Goal: Task Accomplishment & Management: Manage account settings

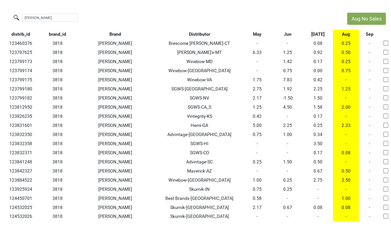
click at [204, 34] on th "Distributor" at bounding box center [199, 34] width 85 height 9
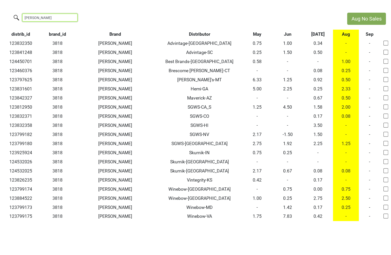
click at [55, 18] on input "colgin" at bounding box center [49, 18] width 55 height 8
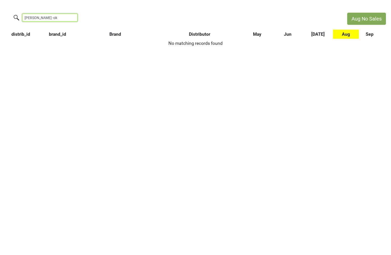
drag, startPoint x: 53, startPoint y: 18, endPoint x: 23, endPoint y: 18, distance: 30.2
click at [23, 18] on input "colgin -ok" at bounding box center [49, 18] width 55 height 8
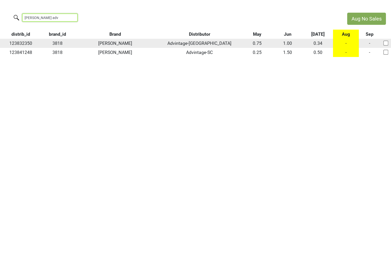
type input "colgin adv"
click at [386, 46] on div at bounding box center [386, 43] width 12 height 10
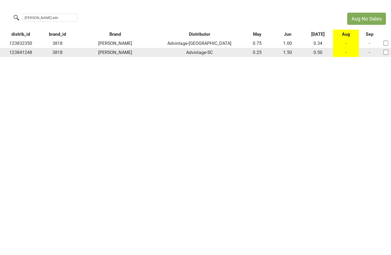
click at [386, 54] on input "checkbox" at bounding box center [385, 52] width 5 height 5
checkbox input "true"
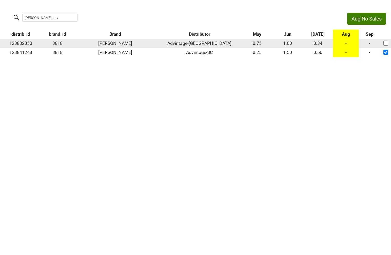
click at [383, 42] on input "checkbox" at bounding box center [385, 43] width 5 height 5
checkbox input "true"
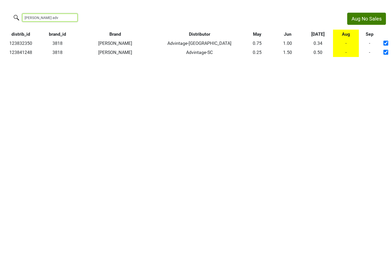
click at [45, 18] on input "colgin adv" at bounding box center [49, 18] width 55 height 8
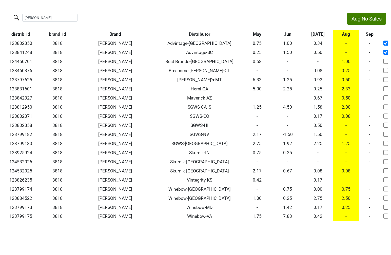
click at [204, 32] on th "Distributor" at bounding box center [199, 34] width 85 height 9
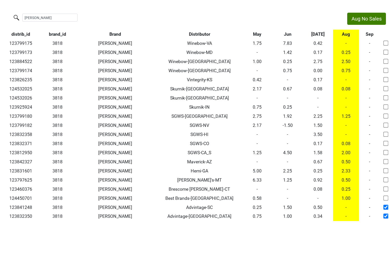
click at [197, 31] on th "Distributor" at bounding box center [199, 34] width 85 height 9
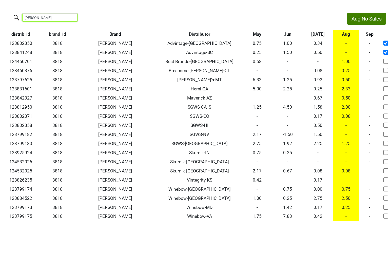
click at [61, 15] on input "colgin" at bounding box center [49, 18] width 55 height 8
paste input "123460376"
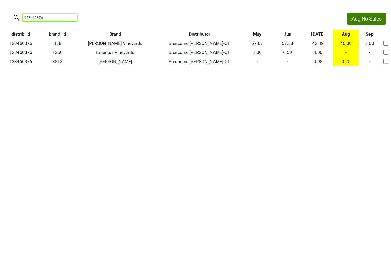
drag, startPoint x: 57, startPoint y: 18, endPoint x: -30, endPoint y: 4, distance: 87.6
click at [0, 4] on html "Aug No Sales 123460376 distrib_id brand_id Brand Distributor May Jun Jul Aug Se…" at bounding box center [195, 39] width 391 height 79
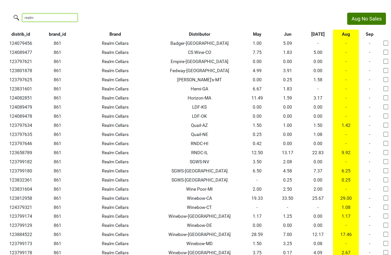
type input "realm"
click at [198, 30] on th "Distributor" at bounding box center [199, 34] width 85 height 9
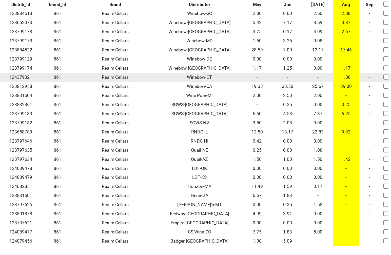
scroll to position [43, 0]
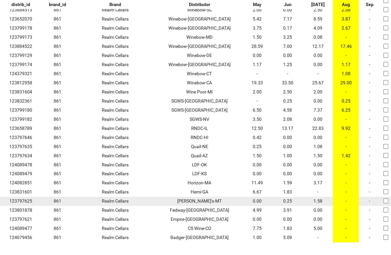
click at [388, 202] on input "checkbox" at bounding box center [385, 201] width 5 height 5
checkbox input "true"
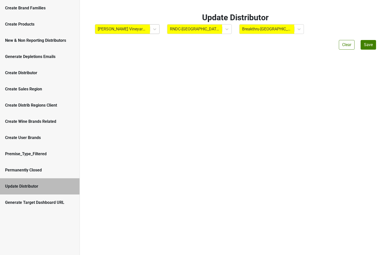
click at [129, 32] on div at bounding box center [123, 29] width 50 height 7
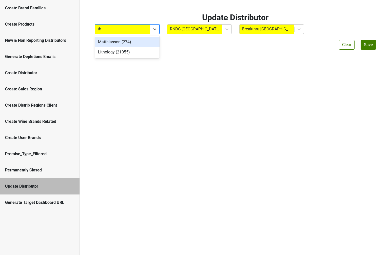
type input "t"
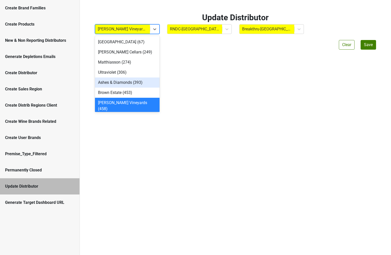
click at [36, 53] on div "Generate Depletions Emails" at bounding box center [40, 57] width 80 height 16
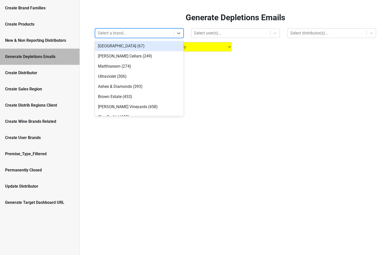
click at [104, 35] on div at bounding box center [135, 33] width 74 height 7
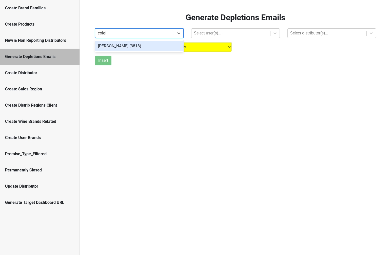
type input "colgin"
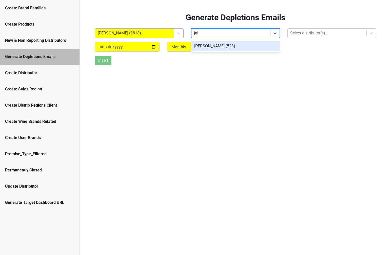
type input "jake"
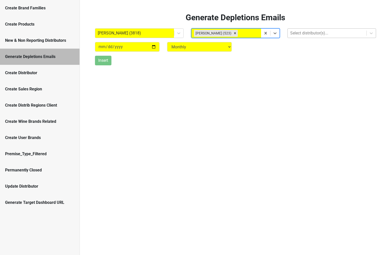
click at [301, 32] on div at bounding box center [327, 33] width 74 height 7
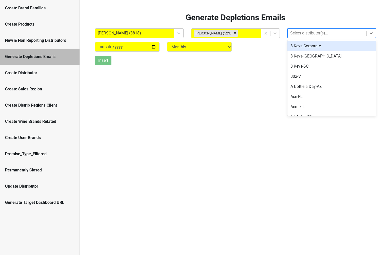
click at [301, 32] on div at bounding box center [327, 33] width 74 height 7
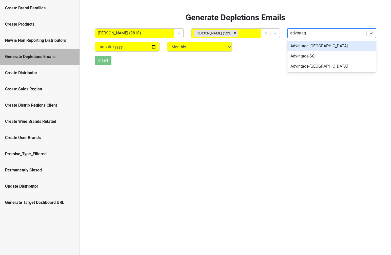
type input "advintage"
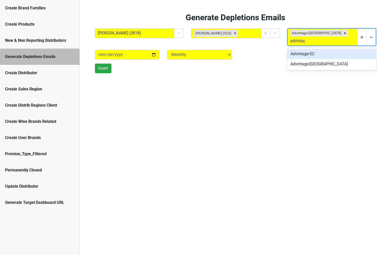
type input "advintage"
type input "george"
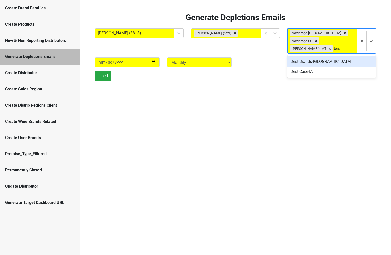
type input "best"
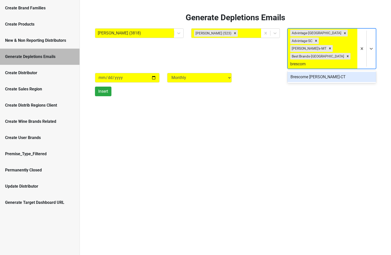
type input "brescome"
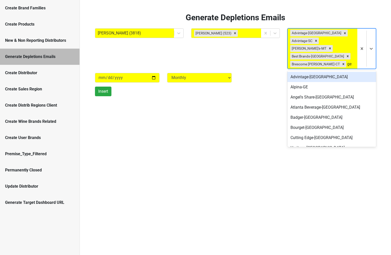
type input "g"
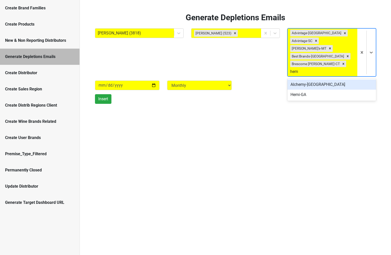
type input "hemi"
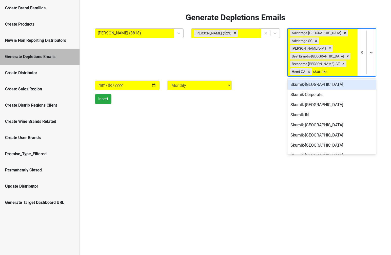
type input "skurnik-n"
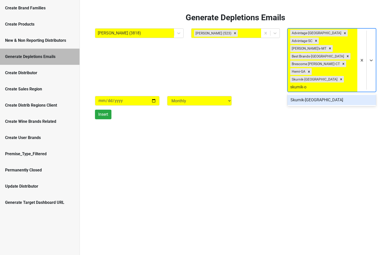
type input "skurnik-oh"
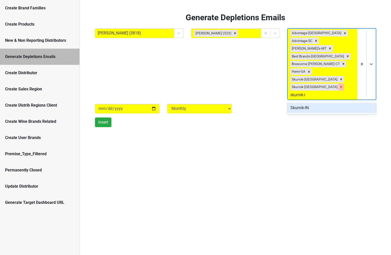
type input "skurnik-in"
type input "vintegr"
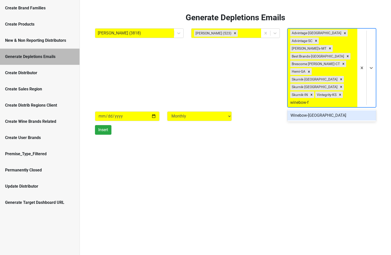
type input "winebow-fl"
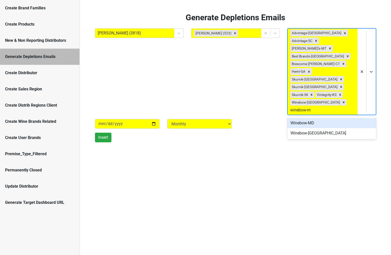
type input "winebow-md"
type input "winebow-dc"
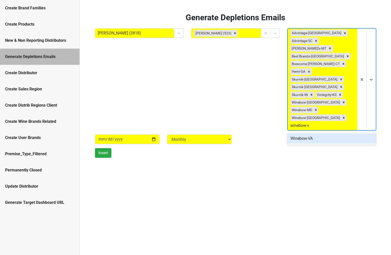
type input "winebow-va"
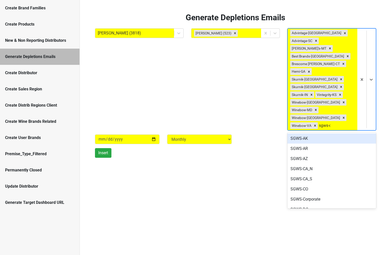
type input "sgws-co"
type input "sgws-c"
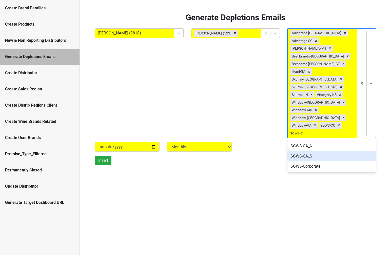
click at [322, 151] on div "SGWS-CA_S" at bounding box center [332, 156] width 89 height 10
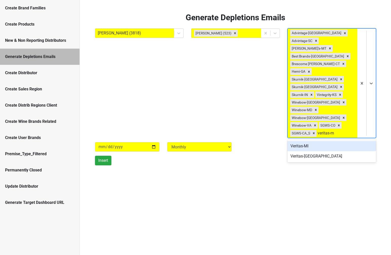
type input "veritas-mi"
type input "sgws-tx"
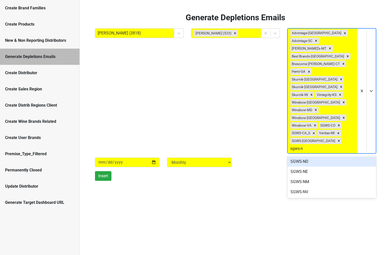
type input "sgws-nv"
type input "sgws-hi"
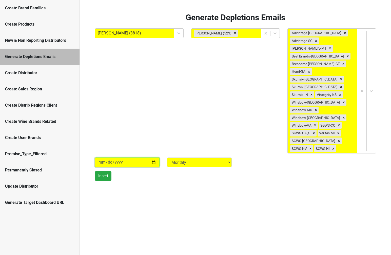
click at [103, 158] on input "2025-09-03" at bounding box center [127, 163] width 65 height 10
type input "2025-08-03"
click at [120, 143] on div "Generate Depletions Emails Colgin (3818) Jake Watson (523) Advintage-NC Advinta…" at bounding box center [235, 127] width 311 height 255
click at [104, 171] on button "Insert" at bounding box center [103, 176] width 16 height 10
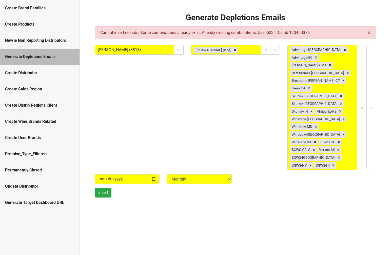
click at [302, 33] on div "× Close alert Cannot insert records. Some combinations already exist. Already e…" at bounding box center [235, 32] width 281 height 13
copy div "123460376"
click at [343, 80] on icon "Remove Brescome Barton-CT" at bounding box center [344, 81] width 2 height 2
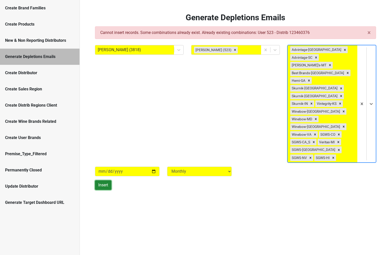
click at [103, 180] on button "Insert" at bounding box center [103, 185] width 16 height 10
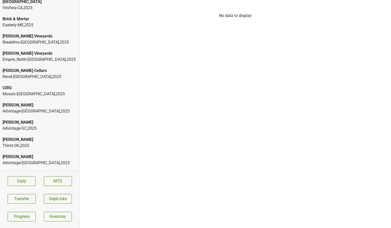
scroll to position [5, 0]
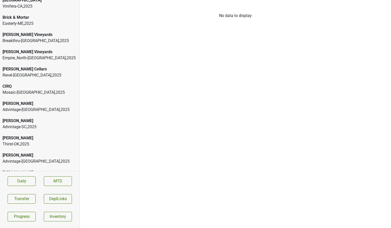
click at [45, 41] on div "Breakthru-[GEOGRAPHIC_DATA] , 2025" at bounding box center [40, 41] width 75 height 6
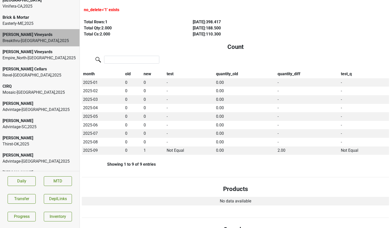
scroll to position [0, 0]
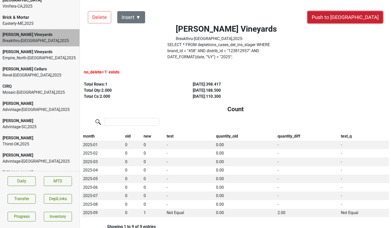
click at [361, 20] on button "Push to [GEOGRAPHIC_DATA]" at bounding box center [346, 17] width 76 height 12
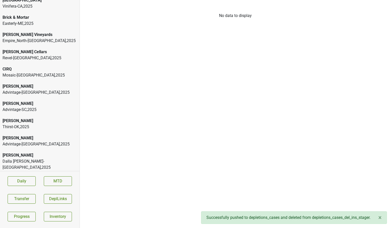
click at [28, 41] on div "Empire_North-[GEOGRAPHIC_DATA] , 2025" at bounding box center [40, 41] width 75 height 6
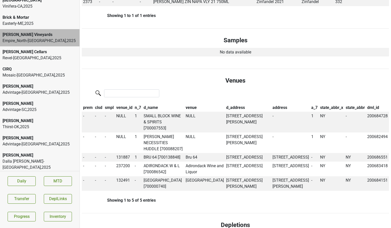
scroll to position [278, 0]
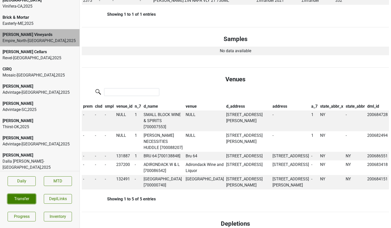
click at [26, 202] on button "Transfer" at bounding box center [22, 199] width 28 height 10
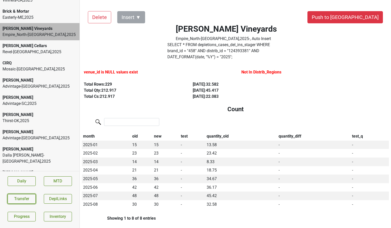
scroll to position [13, 0]
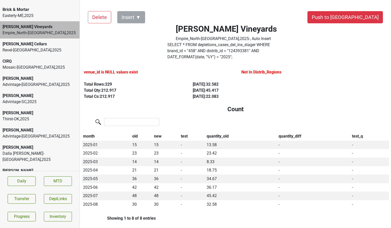
click at [43, 80] on div "[PERSON_NAME]" at bounding box center [40, 79] width 75 height 6
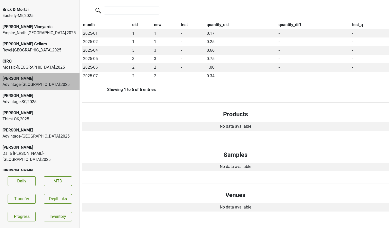
scroll to position [115, 0]
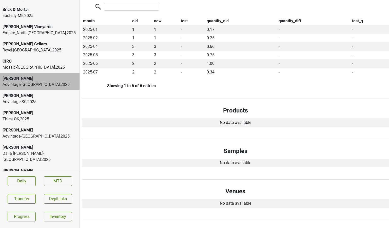
click at [62, 101] on div "Advintage-SC , 2025" at bounding box center [40, 102] width 75 height 6
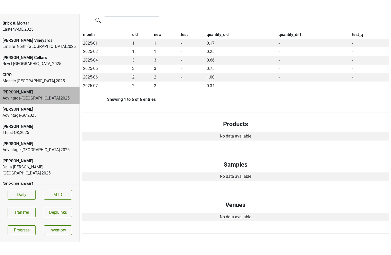
scroll to position [0, 0]
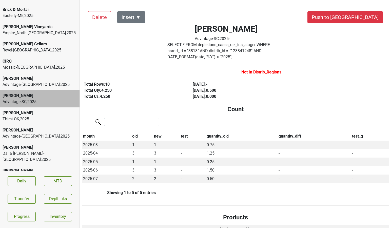
click at [58, 116] on div "Thirst-OK , 2025" at bounding box center [40, 119] width 75 height 6
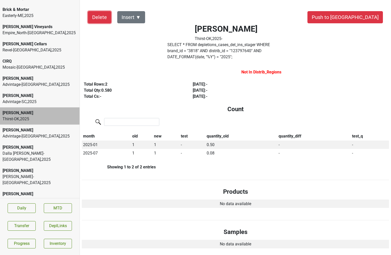
click at [94, 19] on button "Delete" at bounding box center [99, 17] width 23 height 12
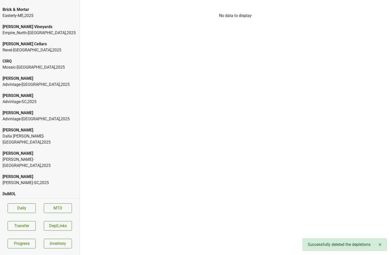
click at [49, 84] on div "Advintage-NC , 2025" at bounding box center [40, 85] width 75 height 6
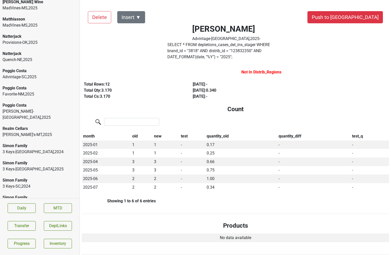
scroll to position [1094, 0]
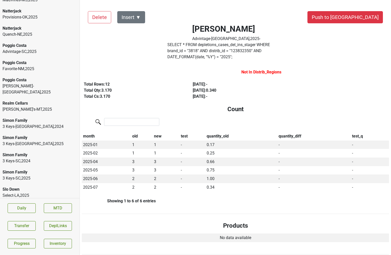
click at [54, 228] on div "Spottswoode" at bounding box center [40, 241] width 75 height 6
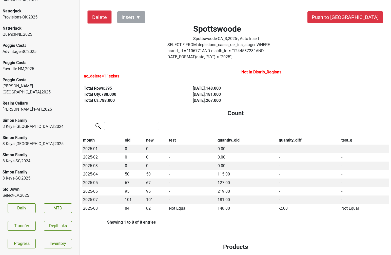
click at [103, 19] on button "Delete" at bounding box center [99, 17] width 23 height 12
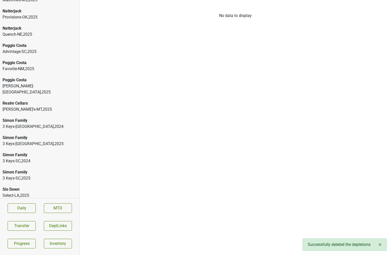
scroll to position [1077, 0]
click at [42, 228] on div "Spottswoode" at bounding box center [40, 241] width 75 height 6
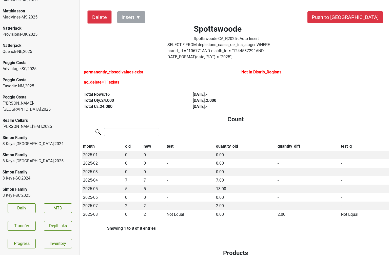
click at [104, 19] on button "Delete" at bounding box center [99, 17] width 23 height 12
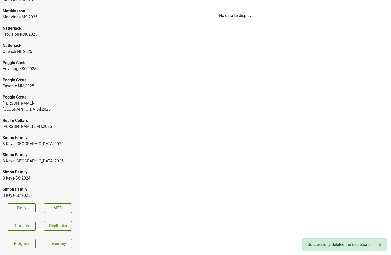
scroll to position [1060, 0]
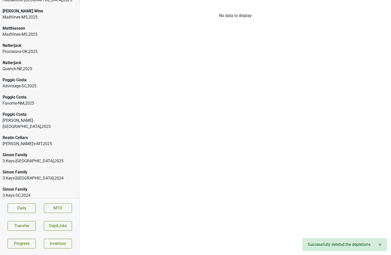
click at [33, 228] on div "Quail-NE , 2025" at bounding box center [40, 247] width 75 height 6
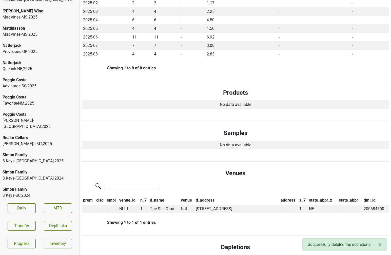
scroll to position [176, 0]
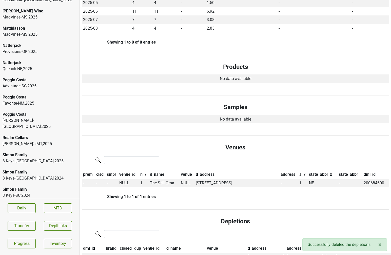
click at [29, 227] on div "Select-LA , 2025" at bounding box center [40, 230] width 75 height 6
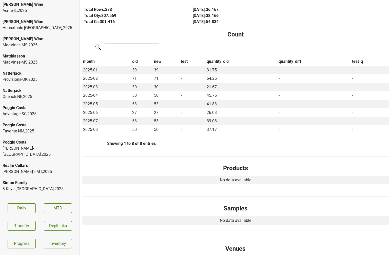
scroll to position [1022, 0]
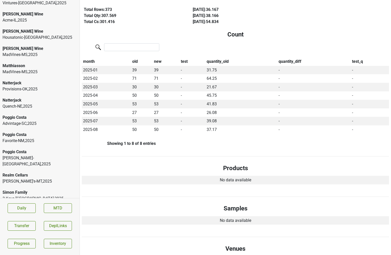
click at [43, 178] on div "George's-MT , 2025" at bounding box center [40, 181] width 75 height 6
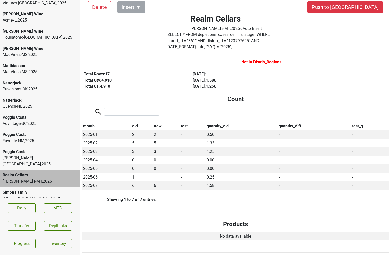
scroll to position [0, 0]
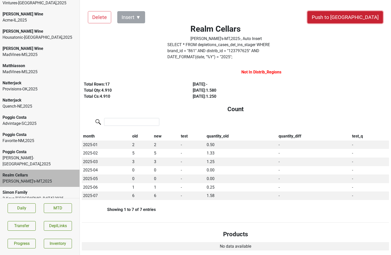
click at [364, 21] on button "Push to [GEOGRAPHIC_DATA]" at bounding box center [346, 17] width 76 height 12
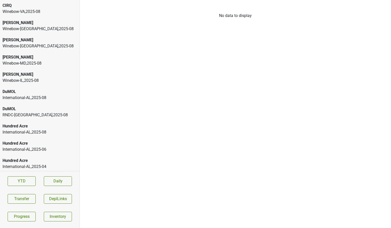
click at [43, 63] on div "Winebow-MD , 2025 - 08" at bounding box center [40, 63] width 75 height 6
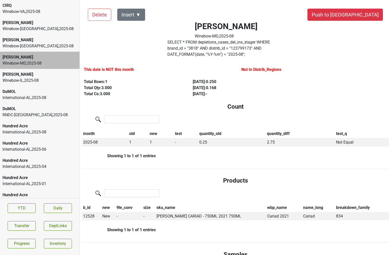
scroll to position [2, 0]
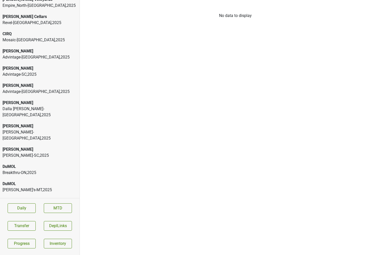
scroll to position [42, 0]
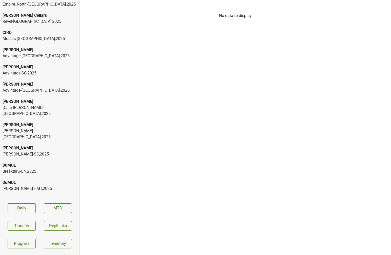
click at [26, 162] on div "DuMOL" at bounding box center [40, 165] width 75 height 6
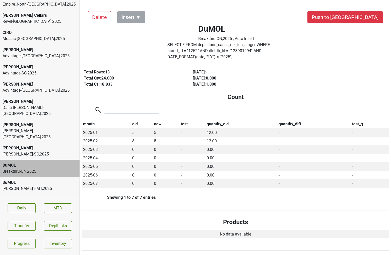
click at [23, 151] on div "[PERSON_NAME]-SC , 2025" at bounding box center [40, 154] width 75 height 6
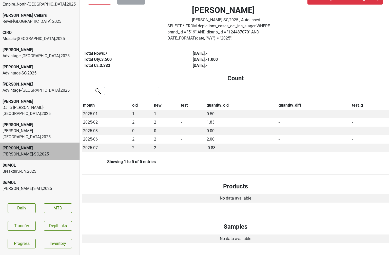
scroll to position [20, 0]
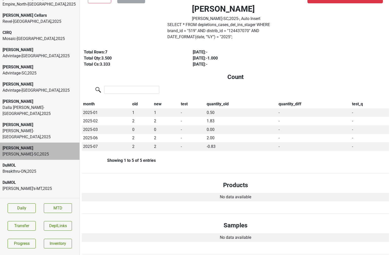
click at [38, 162] on div "DuMOL" at bounding box center [40, 165] width 75 height 6
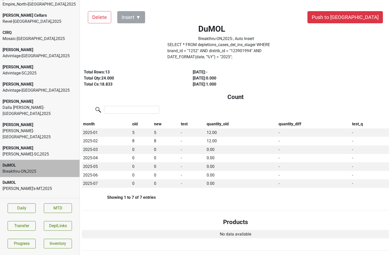
click at [203, 48] on label "SELECT * FROM depletions_cases_del_ins_stager WHERE brand_id = " 1252 " AND dis…" at bounding box center [226, 51] width 118 height 18
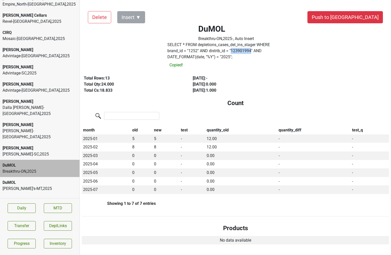
click at [203, 48] on label "SELECT * FROM depletions_cases_del_ins_stager WHERE brand_id = " 1252 " AND dis…" at bounding box center [226, 51] width 118 height 18
copy label "123901994"
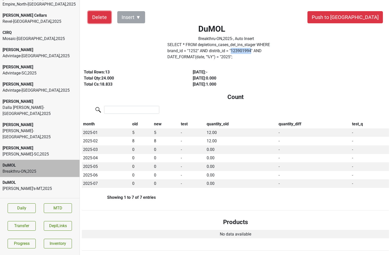
click at [102, 23] on button "Delete" at bounding box center [99, 17] width 23 height 12
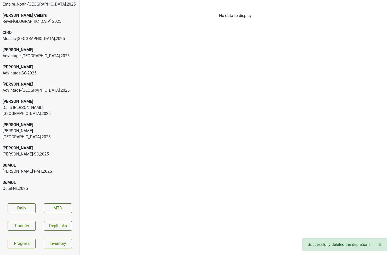
click at [52, 162] on div "DuMOL" at bounding box center [40, 165] width 75 height 6
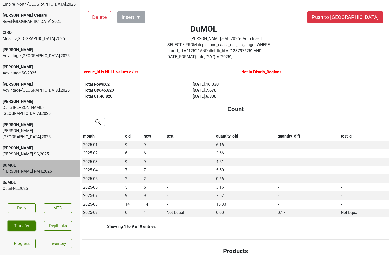
click at [29, 223] on button "Transfer" at bounding box center [22, 226] width 28 height 10
click at [48, 180] on div "DuMOL" at bounding box center [40, 183] width 75 height 6
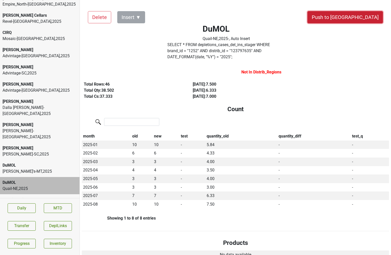
click at [364, 20] on button "Push to DC" at bounding box center [346, 17] width 76 height 12
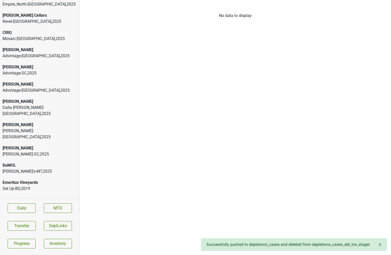
scroll to position [1008, 0]
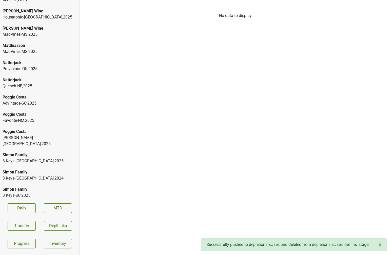
click at [54, 238] on div "Spottswoode" at bounding box center [40, 241] width 75 height 6
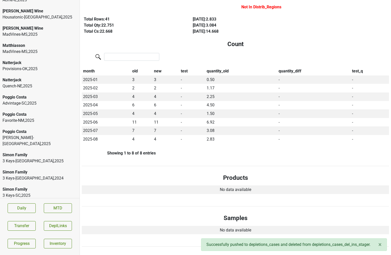
scroll to position [0, 0]
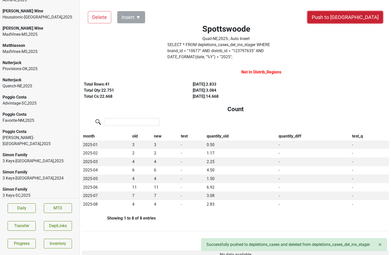
click at [365, 19] on button "Push to DC" at bounding box center [346, 17] width 76 height 12
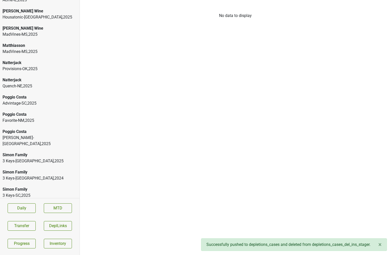
scroll to position [991, 0]
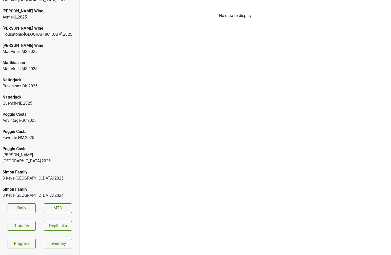
click at [48, 94] on div "Natterjack" at bounding box center [40, 97] width 75 height 6
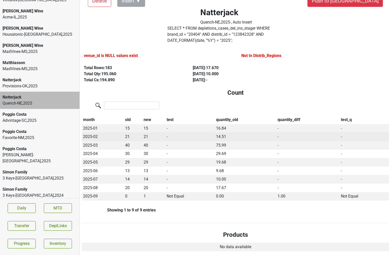
scroll to position [28, 0]
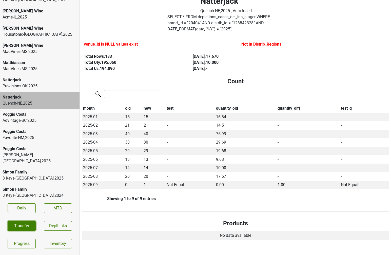
click at [33, 222] on button "Transfer" at bounding box center [22, 226] width 28 height 10
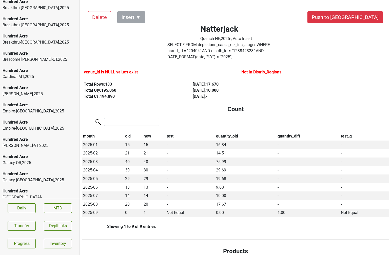
scroll to position [0, 0]
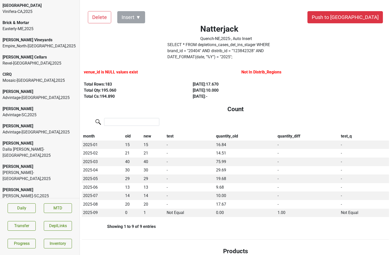
click at [37, 49] on div "Buehler Vineyards Empire_North-NY , 2025" at bounding box center [40, 42] width 80 height 17
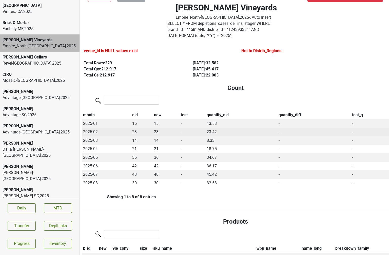
scroll to position [26, 0]
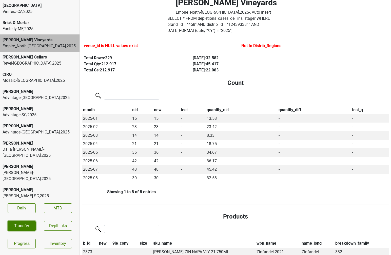
click at [14, 229] on button "Transfer" at bounding box center [22, 226] width 28 height 10
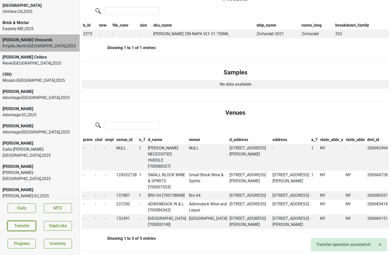
scroll to position [248, 0]
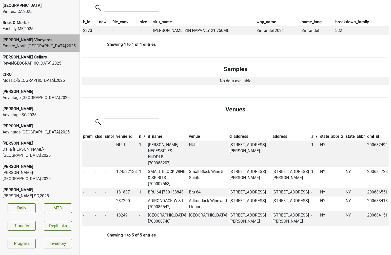
click at [57, 11] on div "Vinifera-CA , 2025" at bounding box center [40, 12] width 75 height 6
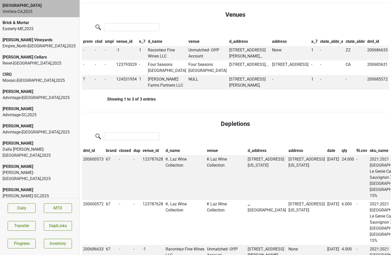
scroll to position [378, 0]
click at [326, 146] on th "date" at bounding box center [333, 150] width 14 height 9
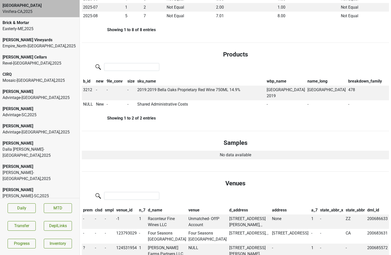
scroll to position [211, 0]
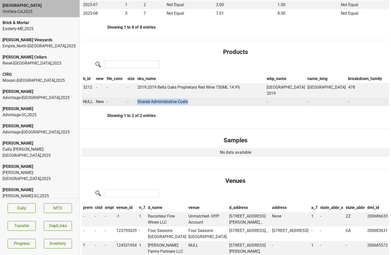
drag, startPoint x: 194, startPoint y: 90, endPoint x: 141, endPoint y: 89, distance: 53.0
click at [141, 98] on td "Shared Administrative Costs" at bounding box center [201, 102] width 130 height 9
copy td "Shared Administrative Costs"
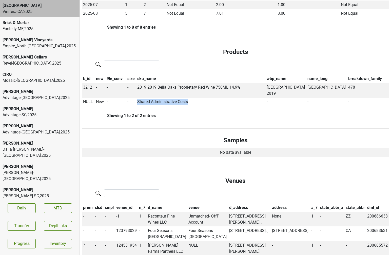
scroll to position [0, 0]
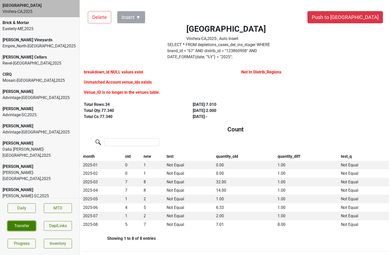
click at [15, 225] on button "Transfer" at bounding box center [22, 226] width 28 height 10
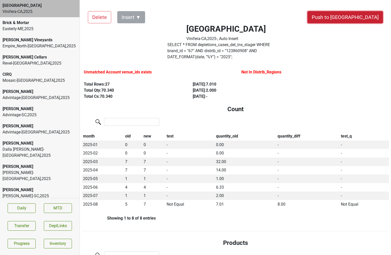
click at [363, 19] on button "Push to [GEOGRAPHIC_DATA]" at bounding box center [346, 17] width 76 height 12
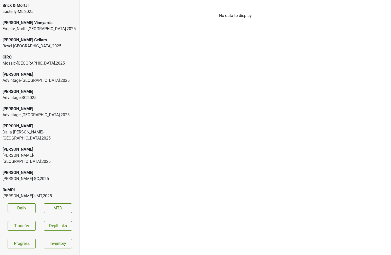
click at [32, 7] on div "Brick & Mortar" at bounding box center [40, 6] width 75 height 6
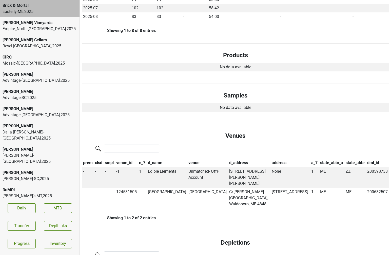
scroll to position [189, 0]
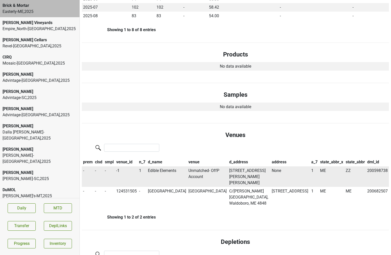
click at [152, 167] on td "Edible Elements" at bounding box center [167, 176] width 41 height 21
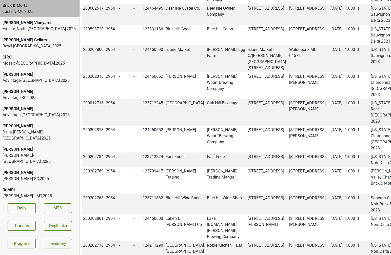
copy td "200598738"
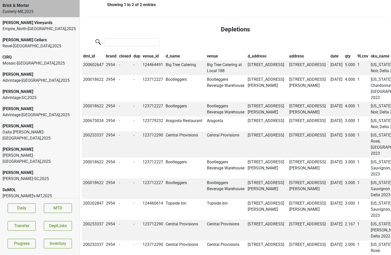
scroll to position [0, 0]
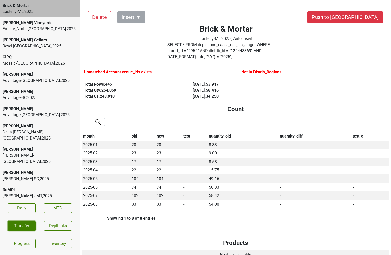
click at [30, 228] on button "Transfer" at bounding box center [22, 226] width 28 height 10
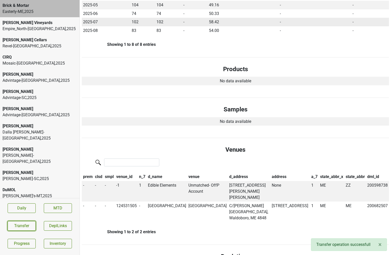
scroll to position [175, 0]
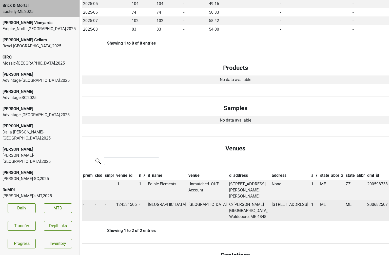
click at [159, 200] on td "North Haven Inn & Market" at bounding box center [167, 210] width 41 height 21
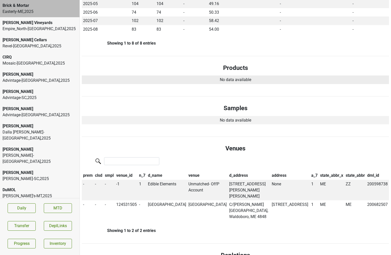
scroll to position [0, 0]
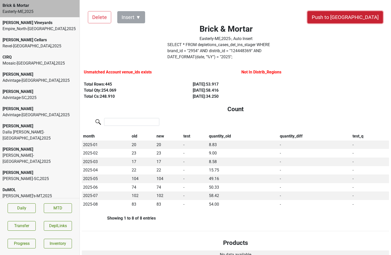
click at [364, 20] on button "Push to [GEOGRAPHIC_DATA]" at bounding box center [346, 17] width 76 height 12
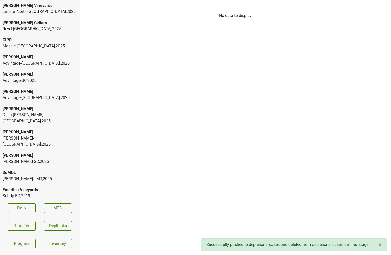
click at [60, 11] on div "Empire_North-NY , 2025" at bounding box center [40, 12] width 75 height 6
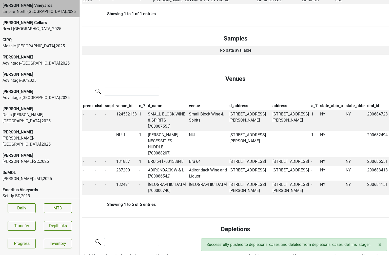
scroll to position [282, 0]
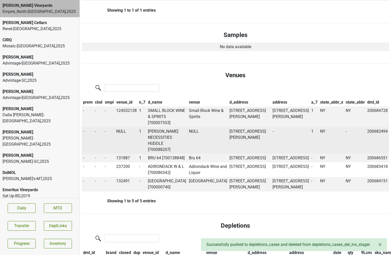
click at [158, 127] on td "[PERSON_NAME] NECESSITIES HUDDLE [700088207]" at bounding box center [167, 140] width 41 height 27
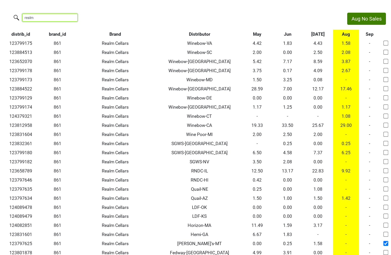
drag, startPoint x: 59, startPoint y: 15, endPoint x: 3, endPoint y: 14, distance: 56.0
click at [3, 14] on div "realm" at bounding box center [171, 18] width 342 height 11
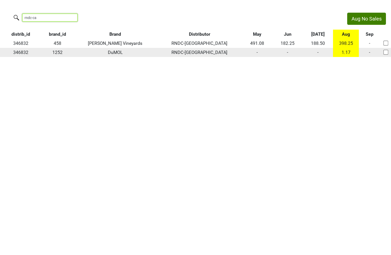
type input "rndc-ca"
click at [22, 53] on td "346832" at bounding box center [21, 52] width 42 height 9
copy td "346832"
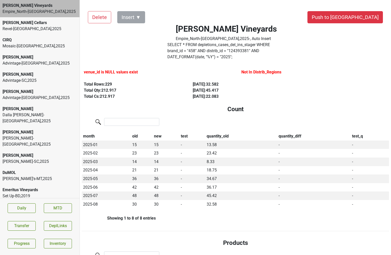
scroll to position [282, 0]
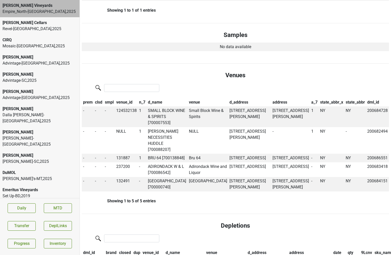
click at [40, 8] on div "[PERSON_NAME] Vineyards" at bounding box center [40, 6] width 75 height 6
click at [29, 224] on button "Transfer" at bounding box center [22, 226] width 28 height 10
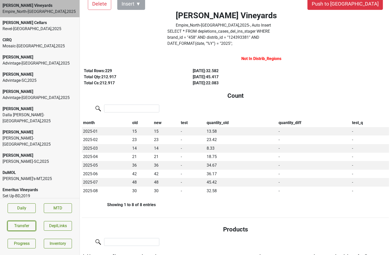
scroll to position [0, 0]
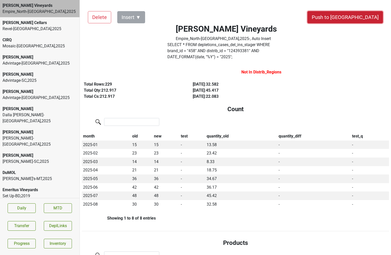
click at [355, 20] on button "Push to [GEOGRAPHIC_DATA]" at bounding box center [346, 17] width 76 height 12
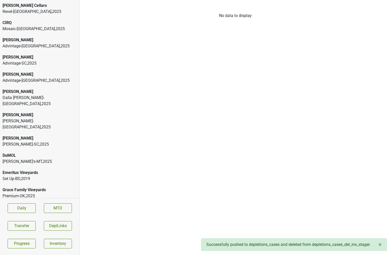
click at [52, 31] on div "Mosaic-[GEOGRAPHIC_DATA] , 2025" at bounding box center [40, 29] width 75 height 6
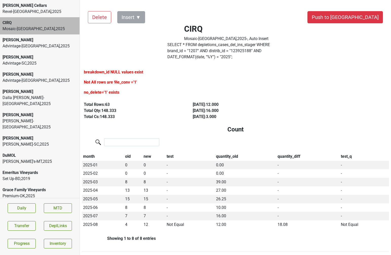
click at [208, 40] on div "CIRQ Mosaic-CA , 2025 - , Auto Insert" at bounding box center [226, 33] width 150 height 18
click at [207, 43] on label "SELECT * FROM depletions_cases_del_ins_stager WHERE brand_id = " 1207 " AND dis…" at bounding box center [226, 51] width 118 height 18
click at [18, 225] on button "Transfer" at bounding box center [22, 226] width 28 height 10
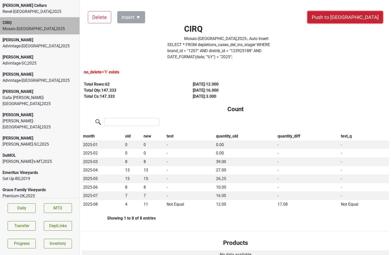
click at [354, 17] on button "Push to [GEOGRAPHIC_DATA]" at bounding box center [346, 17] width 76 height 12
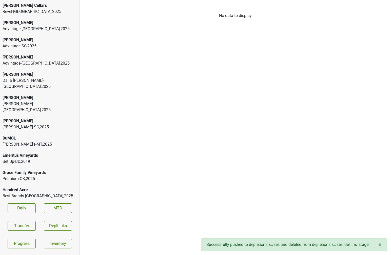
click at [23, 27] on div "Advintage-[GEOGRAPHIC_DATA] , 2025" at bounding box center [40, 29] width 75 height 6
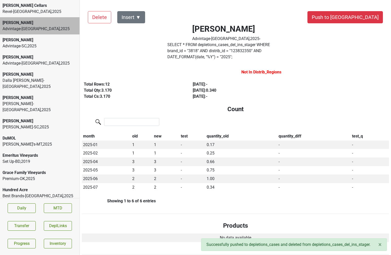
click at [26, 56] on div "[PERSON_NAME]" at bounding box center [40, 57] width 75 height 6
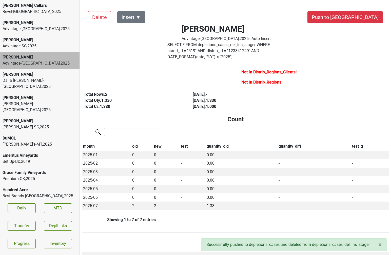
click at [32, 66] on div "Advintage-[GEOGRAPHIC_DATA] , 2025" at bounding box center [40, 63] width 75 height 6
click at [32, 72] on div "[PERSON_NAME]" at bounding box center [40, 74] width 75 height 6
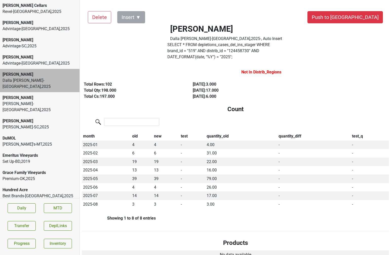
click at [209, 39] on div "Dalla [PERSON_NAME] Dalla [PERSON_NAME][GEOGRAPHIC_DATA] , 2025 - , Auto Insert" at bounding box center [226, 33] width 150 height 18
click at [204, 48] on label "SELECT * FROM depletions_cases_del_ins_stager WHERE brand_id = " 519 " AND dist…" at bounding box center [226, 51] width 118 height 18
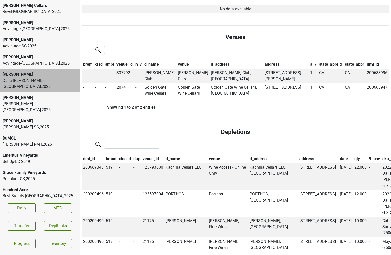
scroll to position [332, 0]
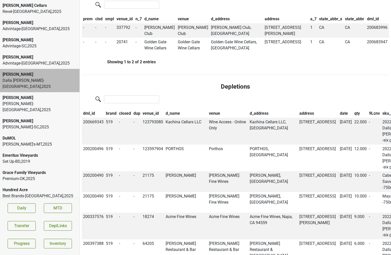
click at [339, 110] on th "date" at bounding box center [346, 113] width 14 height 9
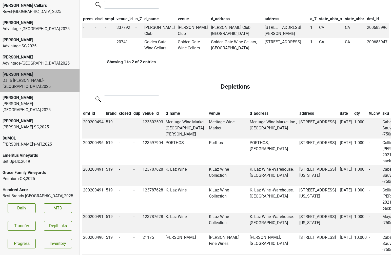
click at [339, 110] on th "date" at bounding box center [346, 113] width 14 height 9
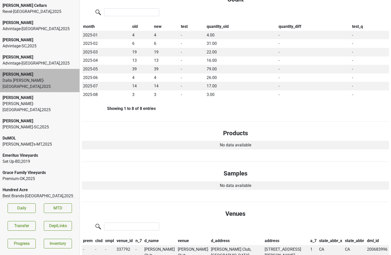
scroll to position [0, 0]
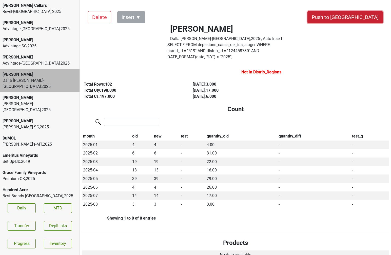
click at [357, 16] on button "Push to [GEOGRAPHIC_DATA]" at bounding box center [346, 17] width 76 height 12
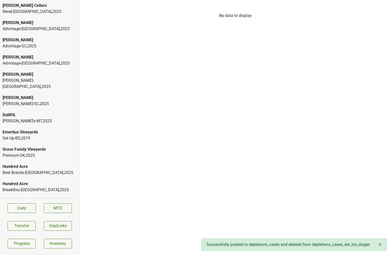
click at [33, 80] on div "[PERSON_NAME]-[GEOGRAPHIC_DATA] , 2025" at bounding box center [40, 84] width 75 height 12
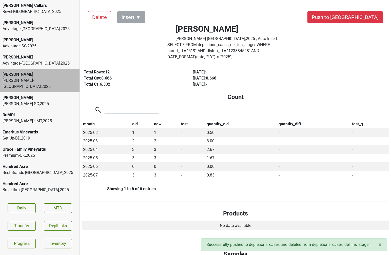
click at [30, 118] on div "[PERSON_NAME]'s-MT , 2025" at bounding box center [40, 121] width 75 height 6
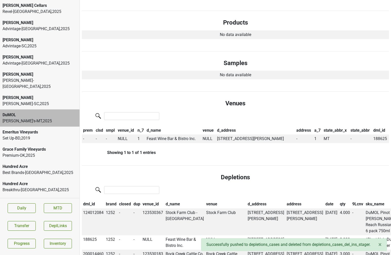
scroll to position [232, 0]
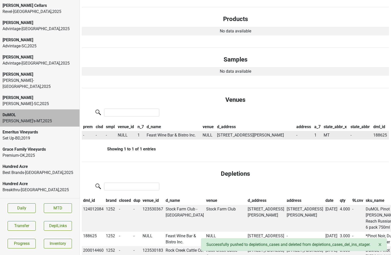
click at [156, 131] on td "Feast Wine Bar & Bistro Inc." at bounding box center [173, 135] width 56 height 9
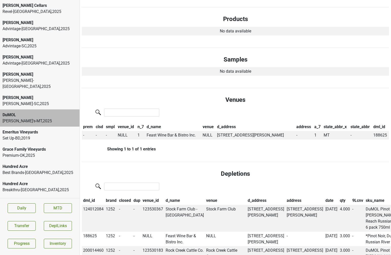
click at [51, 153] on div "Premium-OK , 2025" at bounding box center [40, 156] width 75 height 6
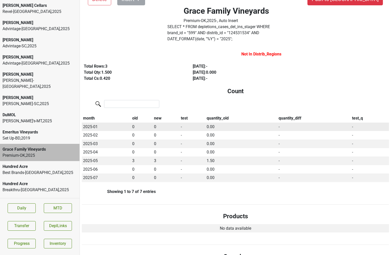
scroll to position [20, 0]
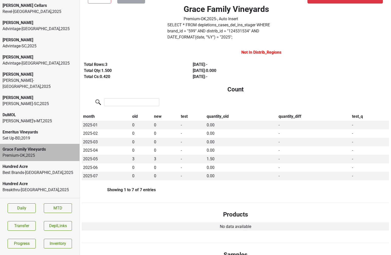
click at [37, 161] on div "Hundred Acre Best Brands-[GEOGRAPHIC_DATA] , 2025" at bounding box center [40, 169] width 80 height 17
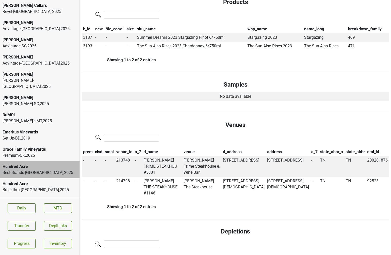
scroll to position [0, 0]
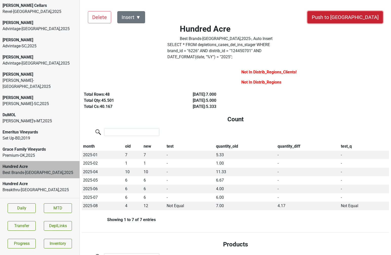
click at [364, 18] on button "Push to [GEOGRAPHIC_DATA]" at bounding box center [346, 17] width 76 height 12
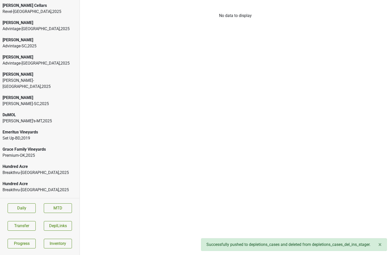
click at [36, 170] on div "Breakthru-[GEOGRAPHIC_DATA] , 2025" at bounding box center [40, 173] width 75 height 6
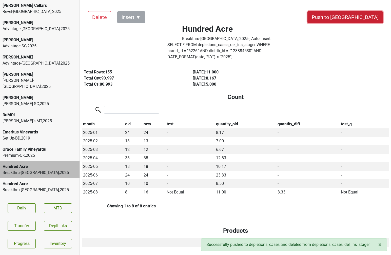
click at [358, 18] on button "Push to [GEOGRAPHIC_DATA]" at bounding box center [346, 17] width 76 height 12
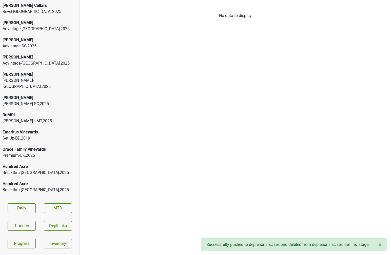
click at [34, 170] on div "Breakthru-[GEOGRAPHIC_DATA] , 2025" at bounding box center [40, 173] width 75 height 6
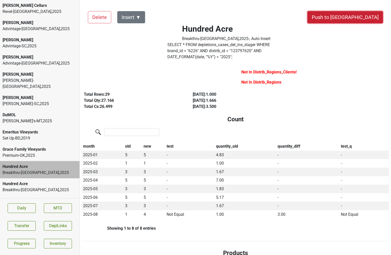
click at [355, 20] on button "Push to [GEOGRAPHIC_DATA]" at bounding box center [346, 17] width 76 height 12
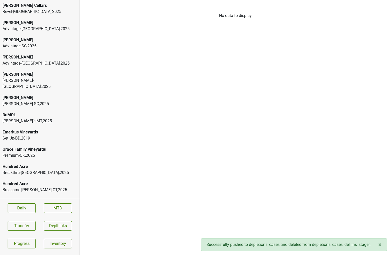
click at [20, 164] on div "Hundred Acre" at bounding box center [40, 167] width 75 height 6
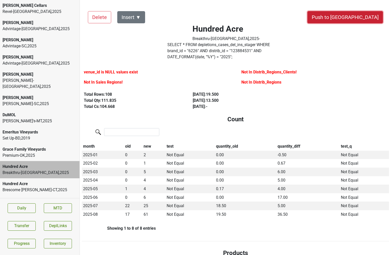
click at [365, 21] on button "Push to [GEOGRAPHIC_DATA]" at bounding box center [346, 17] width 76 height 12
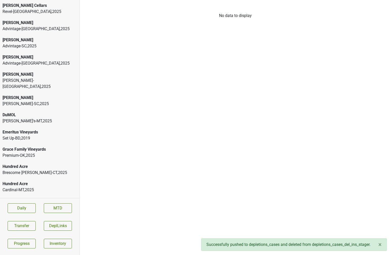
click at [54, 170] on div "Brescome [PERSON_NAME]-CT , 2025" at bounding box center [40, 173] width 75 height 6
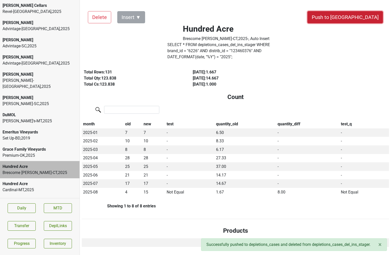
click at [353, 18] on button "Push to [GEOGRAPHIC_DATA]" at bounding box center [346, 17] width 76 height 12
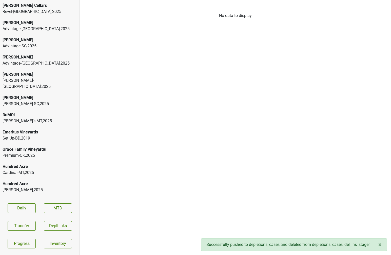
click at [37, 172] on div "Hundred Acre Cardinal-MT , 2025" at bounding box center [40, 169] width 80 height 17
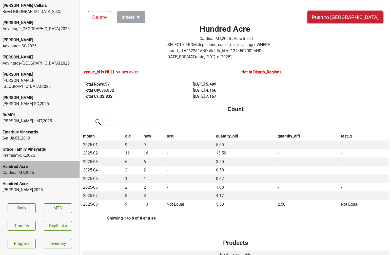
click at [362, 18] on button "Push to [GEOGRAPHIC_DATA]" at bounding box center [346, 17] width 76 height 12
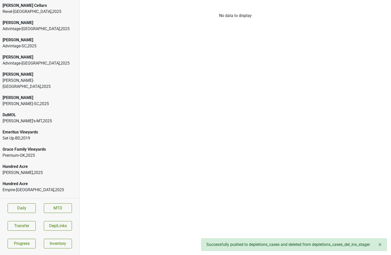
click at [42, 170] on div "[PERSON_NAME] , 2025" at bounding box center [40, 173] width 75 height 6
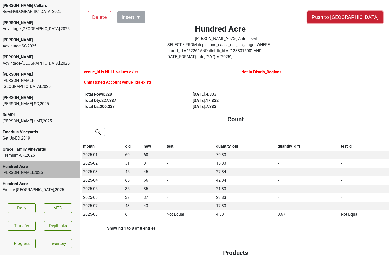
click at [353, 16] on button "Push to [GEOGRAPHIC_DATA]" at bounding box center [346, 17] width 76 height 12
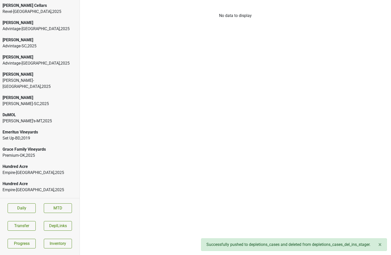
click at [41, 170] on div "Empire-[GEOGRAPHIC_DATA] , 2025" at bounding box center [40, 173] width 75 height 6
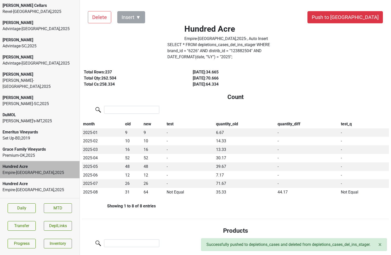
click at [363, 21] on button "Push to [GEOGRAPHIC_DATA]" at bounding box center [346, 17] width 76 height 12
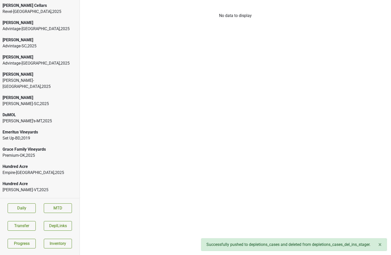
click at [31, 170] on div "Empire-[GEOGRAPHIC_DATA] , 2025" at bounding box center [40, 173] width 75 height 6
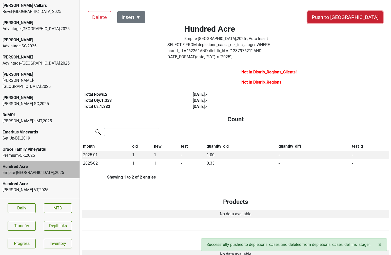
click at [364, 16] on button "Push to [GEOGRAPHIC_DATA]" at bounding box center [346, 17] width 76 height 12
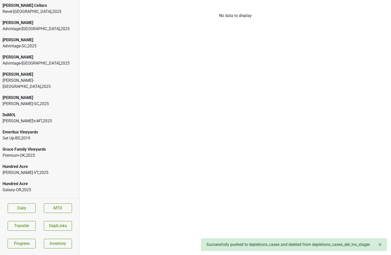
click at [35, 170] on div "[PERSON_NAME]-[GEOGRAPHIC_DATA] , 2025" at bounding box center [40, 173] width 75 height 6
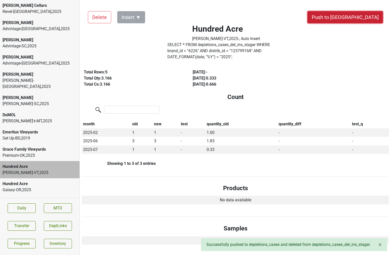
click at [363, 19] on button "Push to [GEOGRAPHIC_DATA]" at bounding box center [346, 17] width 76 height 12
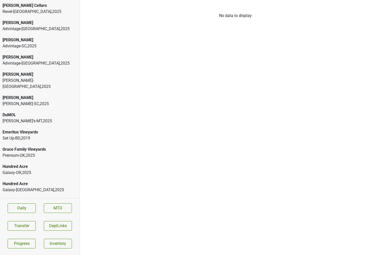
click at [42, 164] on div "Hundred Acre" at bounding box center [40, 167] width 75 height 6
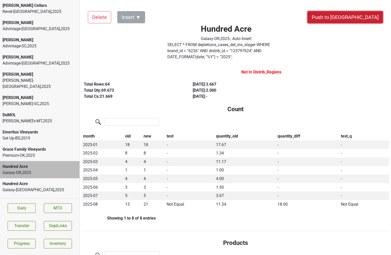
click at [357, 15] on button "Push to [GEOGRAPHIC_DATA]" at bounding box center [346, 17] width 76 height 12
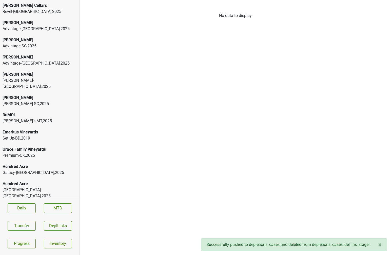
click at [19, 170] on div "Galaxy-[GEOGRAPHIC_DATA] , 2025" at bounding box center [40, 173] width 75 height 6
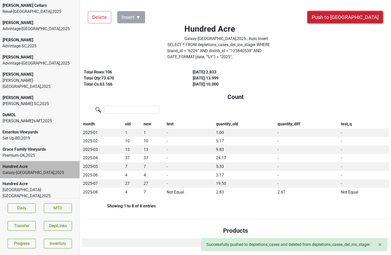
click at [359, 19] on button "Push to [GEOGRAPHIC_DATA]" at bounding box center [346, 17] width 76 height 12
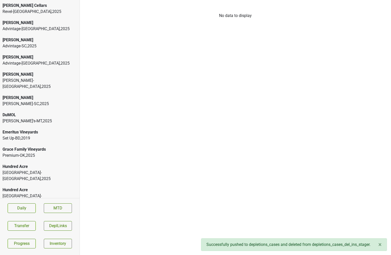
click at [33, 170] on div "[GEOGRAPHIC_DATA]-[GEOGRAPHIC_DATA] , 2025" at bounding box center [40, 176] width 75 height 12
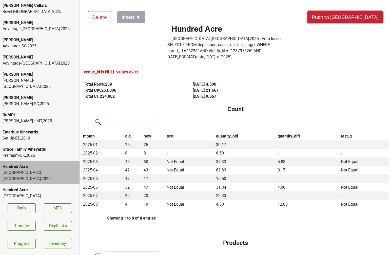
click at [364, 18] on button "Push to [GEOGRAPHIC_DATA]" at bounding box center [346, 17] width 76 height 12
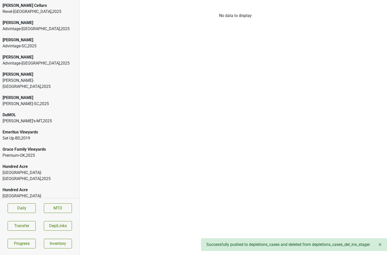
click at [36, 170] on div "[GEOGRAPHIC_DATA]-[GEOGRAPHIC_DATA] , 2025" at bounding box center [40, 176] width 75 height 12
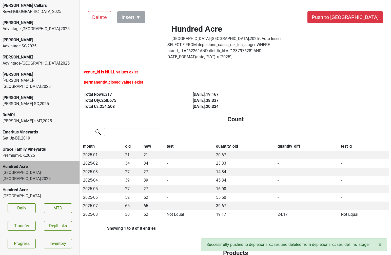
click at [354, 19] on button "Push to [GEOGRAPHIC_DATA]" at bounding box center [346, 17] width 76 height 12
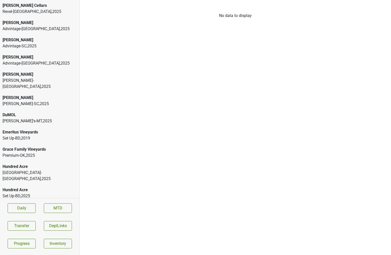
click at [38, 170] on div "[GEOGRAPHIC_DATA]-[GEOGRAPHIC_DATA] , 2025" at bounding box center [40, 176] width 75 height 12
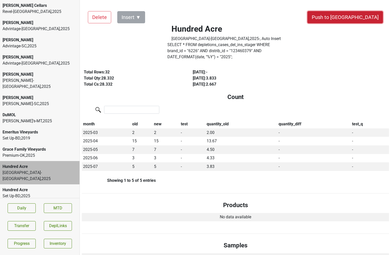
click at [365, 15] on button "Push to [GEOGRAPHIC_DATA]" at bounding box center [346, 17] width 76 height 12
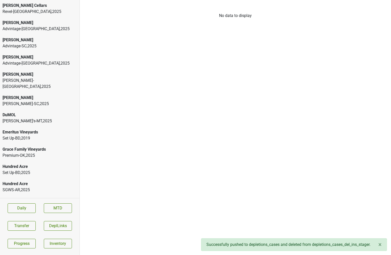
click at [44, 181] on div "Hundred Acre" at bounding box center [40, 184] width 75 height 6
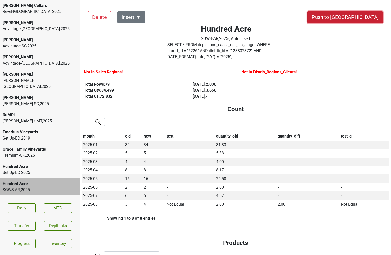
click at [358, 16] on button "Push to [GEOGRAPHIC_DATA]" at bounding box center [346, 17] width 76 height 12
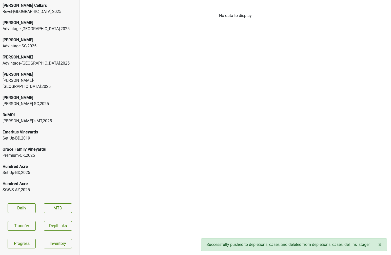
click at [20, 187] on div "SGWS-AZ , 2025" at bounding box center [40, 190] width 75 height 6
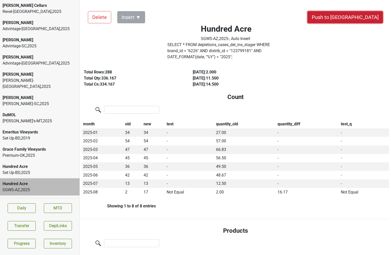
click at [356, 16] on button "Push to [GEOGRAPHIC_DATA]" at bounding box center [346, 17] width 76 height 12
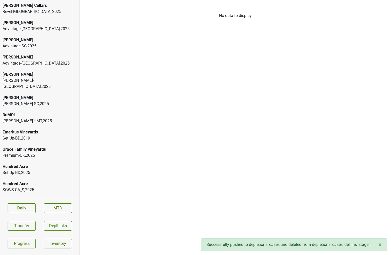
click at [27, 170] on div "Set Up-BD , 2025" at bounding box center [40, 173] width 75 height 6
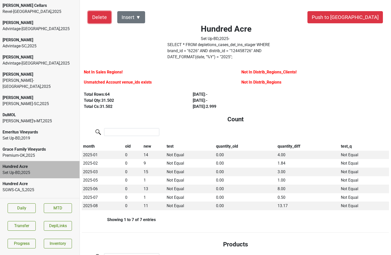
click at [94, 18] on button "Delete" at bounding box center [99, 17] width 23 height 12
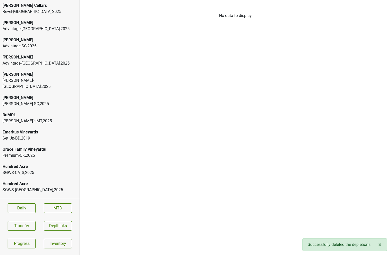
click at [27, 170] on div "SGWS-CA_S , 2025" at bounding box center [40, 173] width 75 height 6
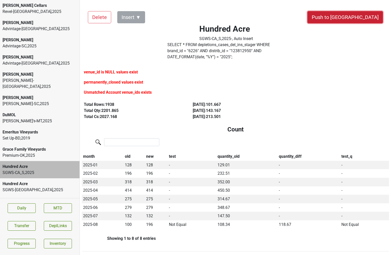
click at [359, 13] on button "Push to [GEOGRAPHIC_DATA]" at bounding box center [346, 17] width 76 height 12
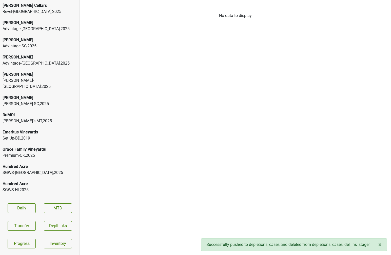
click at [56, 170] on div "SGWS-[GEOGRAPHIC_DATA] , 2025" at bounding box center [40, 173] width 75 height 6
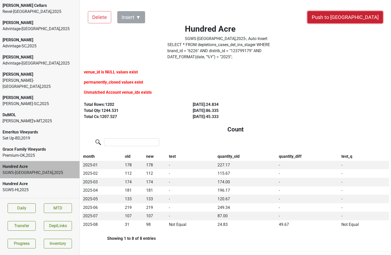
click at [355, 14] on button "Push to [GEOGRAPHIC_DATA]" at bounding box center [346, 17] width 76 height 12
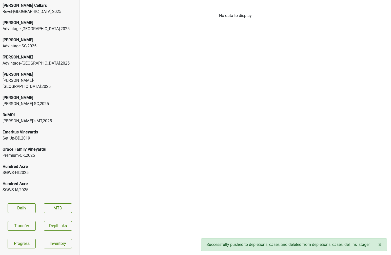
click at [39, 170] on div "SGWS-HI , 2025" at bounding box center [40, 173] width 75 height 6
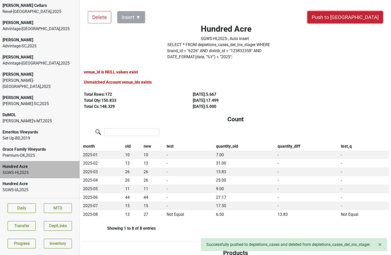
click at [360, 11] on button "Push to [GEOGRAPHIC_DATA]" at bounding box center [346, 17] width 76 height 12
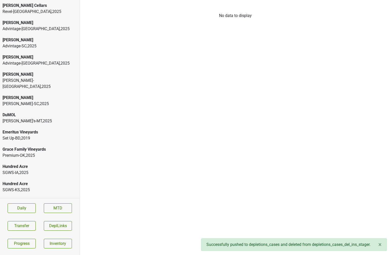
click at [43, 170] on div "SGWS-[GEOGRAPHIC_DATA] , 2025" at bounding box center [40, 173] width 75 height 6
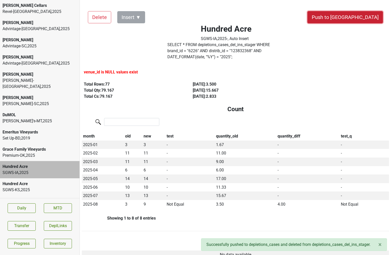
click at [365, 22] on button "Push to [GEOGRAPHIC_DATA]" at bounding box center [346, 17] width 76 height 12
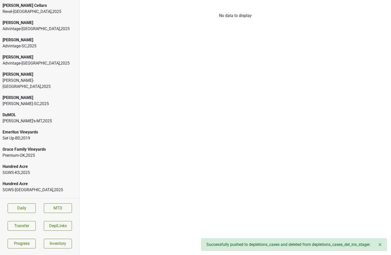
click at [53, 164] on div "Hundred Acre" at bounding box center [40, 167] width 75 height 6
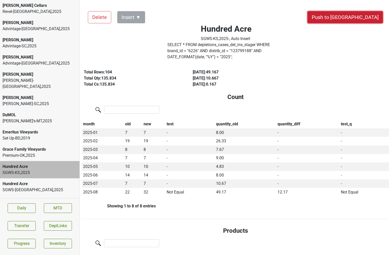
click at [353, 16] on button "Push to [GEOGRAPHIC_DATA]" at bounding box center [346, 17] width 76 height 12
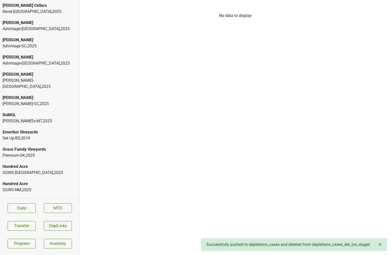
click at [35, 170] on div "SGWS-[GEOGRAPHIC_DATA] , 2025" at bounding box center [40, 173] width 75 height 6
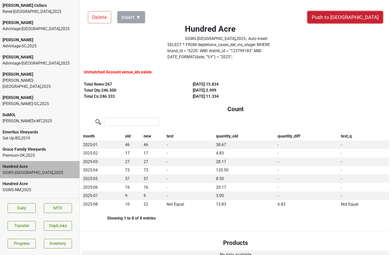
click at [353, 18] on button "Push to [GEOGRAPHIC_DATA]" at bounding box center [346, 17] width 76 height 12
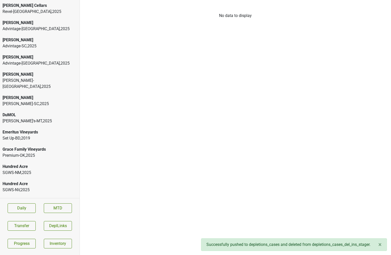
click at [43, 164] on div "Hundred Acre" at bounding box center [40, 167] width 75 height 6
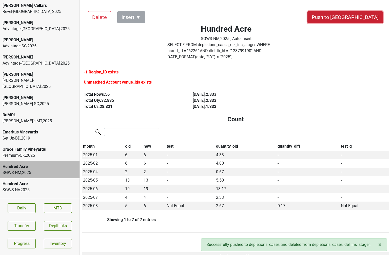
click at [356, 16] on button "Push to [GEOGRAPHIC_DATA]" at bounding box center [346, 17] width 76 height 12
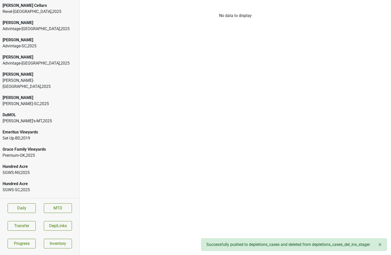
click at [30, 170] on div "SGWS-[GEOGRAPHIC_DATA] , 2025" at bounding box center [40, 173] width 75 height 6
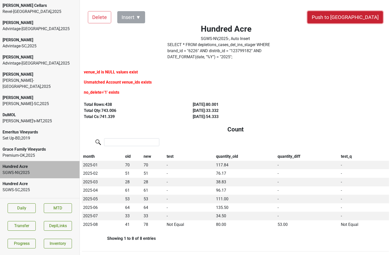
click at [361, 14] on button "Push to [GEOGRAPHIC_DATA]" at bounding box center [346, 17] width 76 height 12
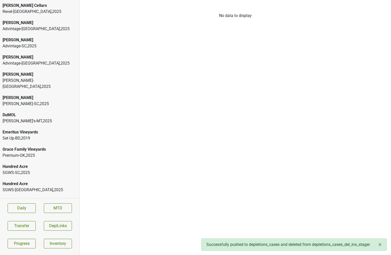
click at [38, 171] on div "Hundred Acre SGWS-SC , 2025" at bounding box center [40, 169] width 80 height 17
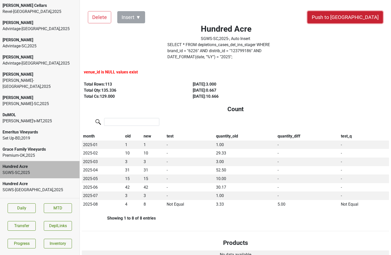
click at [363, 13] on button "Push to [GEOGRAPHIC_DATA]" at bounding box center [346, 17] width 76 height 12
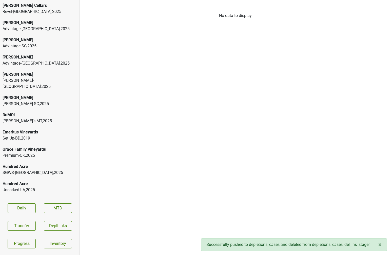
click at [37, 170] on div "SGWS-[GEOGRAPHIC_DATA] , 2025" at bounding box center [40, 173] width 75 height 6
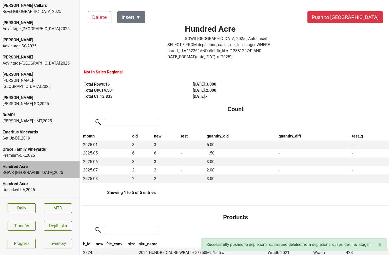
click at [351, 15] on button "Push to [GEOGRAPHIC_DATA]" at bounding box center [346, 17] width 76 height 12
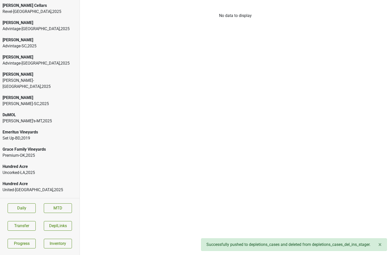
click at [43, 164] on div "Hundred Acre" at bounding box center [40, 167] width 75 height 6
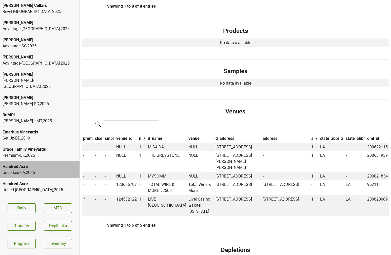
scroll to position [227, 0]
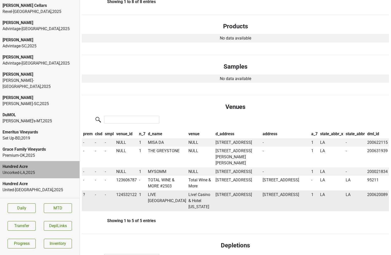
click at [84, 197] on span "?" at bounding box center [84, 194] width 2 height 5
click at [92, 211] on div "On" at bounding box center [102, 204] width 40 height 13
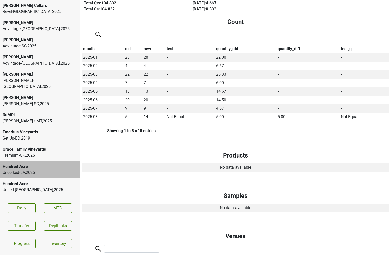
scroll to position [0, 0]
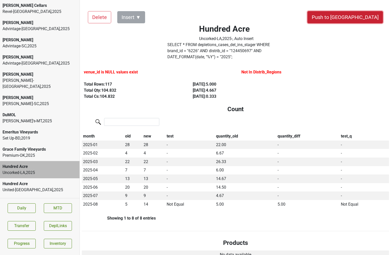
click at [356, 15] on button "Push to [GEOGRAPHIC_DATA]" at bounding box center [346, 17] width 76 height 12
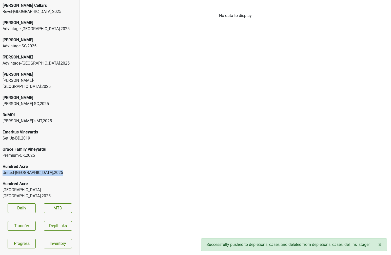
click at [38, 170] on div "United-[GEOGRAPHIC_DATA] , 2025" at bounding box center [40, 173] width 75 height 6
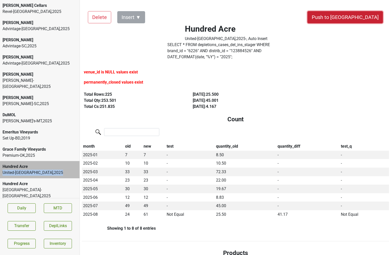
click at [359, 16] on button "Push to [GEOGRAPHIC_DATA]" at bounding box center [346, 17] width 76 height 12
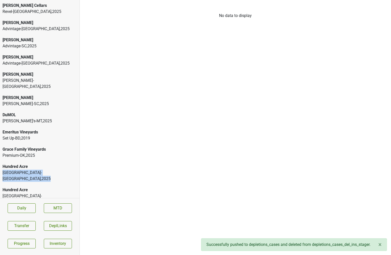
click at [38, 170] on div "[GEOGRAPHIC_DATA]-[GEOGRAPHIC_DATA] , 2025" at bounding box center [40, 176] width 75 height 12
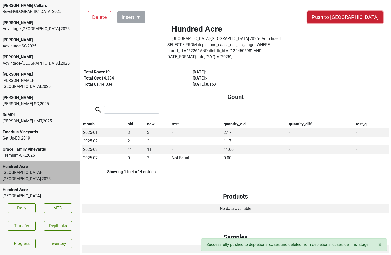
click at [350, 21] on button "Push to [GEOGRAPHIC_DATA]" at bounding box center [346, 17] width 76 height 12
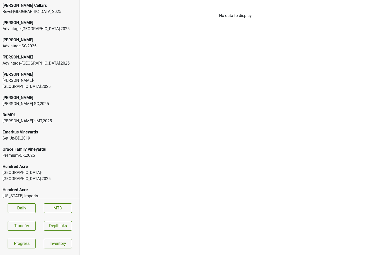
click at [35, 170] on div "[GEOGRAPHIC_DATA]-[GEOGRAPHIC_DATA] , 2025" at bounding box center [40, 176] width 75 height 12
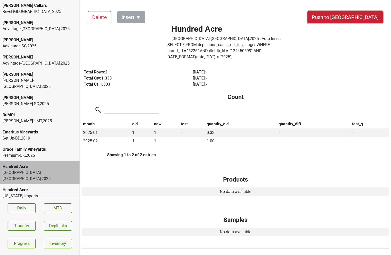
click at [363, 14] on button "Push to [GEOGRAPHIC_DATA]" at bounding box center [346, 17] width 76 height 12
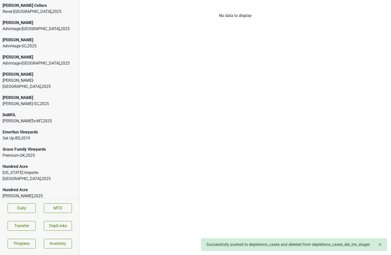
click at [58, 170] on div "[US_STATE] Imports-[GEOGRAPHIC_DATA] , 2025" at bounding box center [40, 176] width 75 height 12
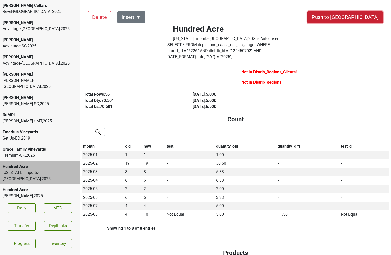
click at [356, 15] on button "Push to [GEOGRAPHIC_DATA]" at bounding box center [346, 17] width 76 height 12
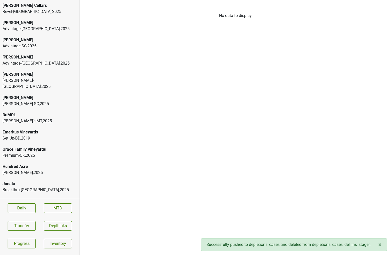
click at [36, 164] on div "Hundred Acre" at bounding box center [40, 167] width 75 height 6
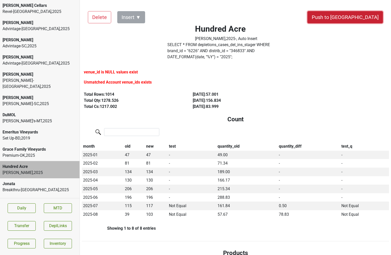
click at [363, 15] on button "Push to [GEOGRAPHIC_DATA]" at bounding box center [346, 17] width 76 height 12
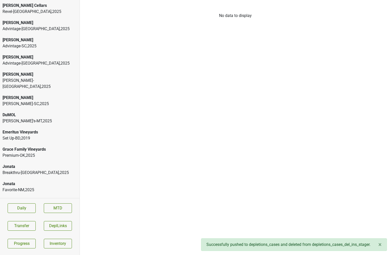
click at [43, 170] on div "Breakthru-[GEOGRAPHIC_DATA] , 2025" at bounding box center [40, 173] width 75 height 6
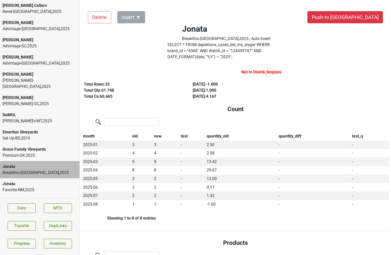
click at [199, 50] on label "SELECT * FROM depletions_cases_del_ins_stager WHERE brand_id = " 6566 " AND dis…" at bounding box center [226, 51] width 118 height 18
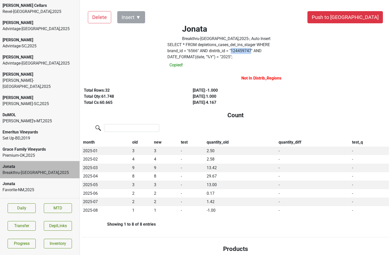
click at [199, 50] on label "SELECT * FROM depletions_cases_del_ins_stager WHERE brand_id = " 6566 " AND dis…" at bounding box center [226, 51] width 118 height 18
copy label "124459747"
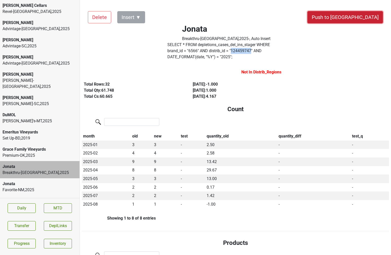
click at [369, 17] on button "Push to [GEOGRAPHIC_DATA]" at bounding box center [346, 17] width 76 height 12
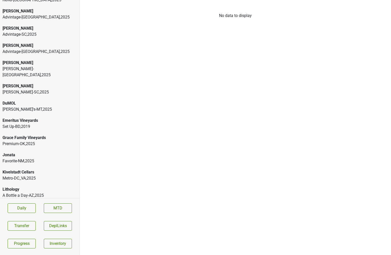
scroll to position [13, 0]
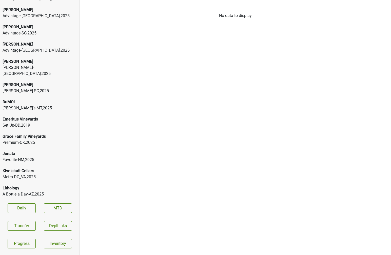
click at [51, 148] on div "Jonata Favorite-NM , 2025" at bounding box center [40, 156] width 80 height 17
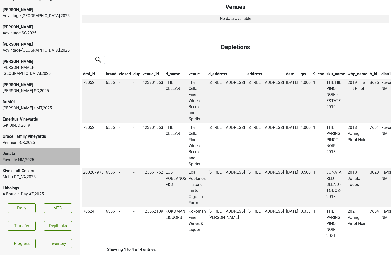
scroll to position [0, 0]
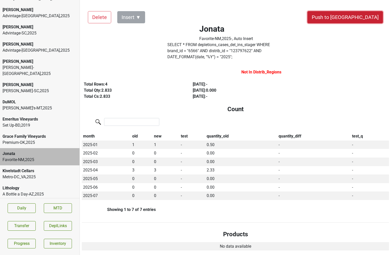
click at [364, 16] on button "Push to [GEOGRAPHIC_DATA]" at bounding box center [346, 17] width 76 height 12
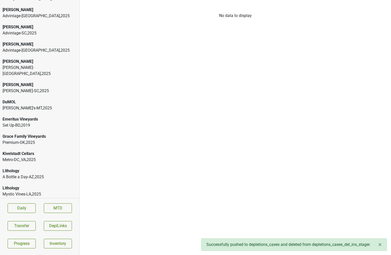
click at [38, 151] on div "Kivelstadt Cellars" at bounding box center [40, 154] width 75 height 6
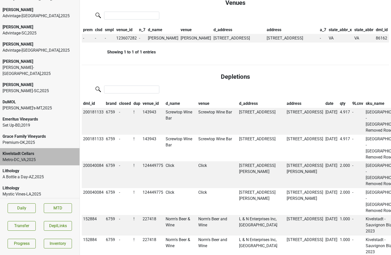
scroll to position [377, 0]
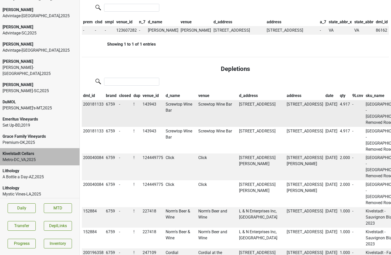
click at [174, 100] on td "Screwtop Wine Bar" at bounding box center [180, 113] width 33 height 27
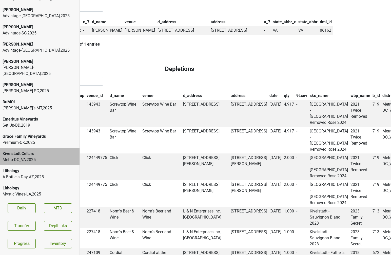
scroll to position [377, 85]
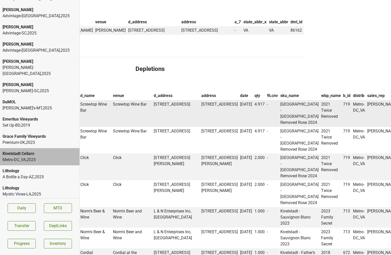
copy td "49576"
click at [25, 227] on button "Transfer" at bounding box center [22, 226] width 28 height 10
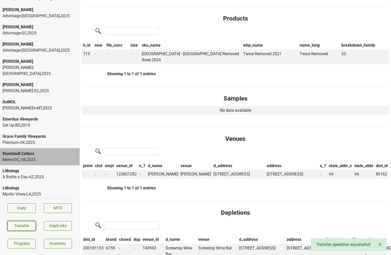
scroll to position [0, 0]
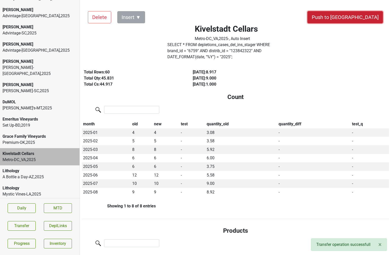
click at [355, 18] on button "Push to [GEOGRAPHIC_DATA]" at bounding box center [346, 17] width 76 height 12
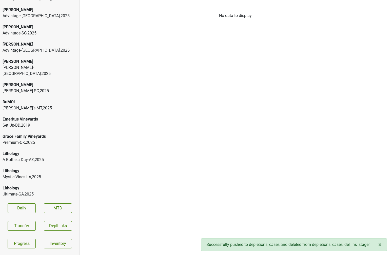
click at [10, 157] on div "A Bottle a Day-AZ , 2025" at bounding box center [40, 160] width 75 height 6
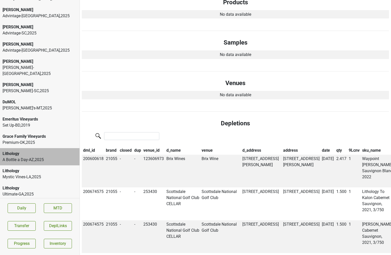
scroll to position [337, 0]
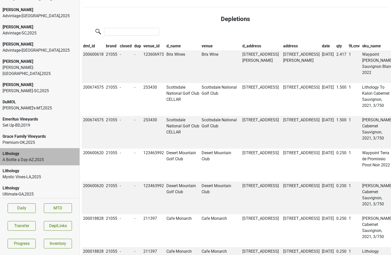
click at [321, 42] on th "date" at bounding box center [328, 46] width 14 height 9
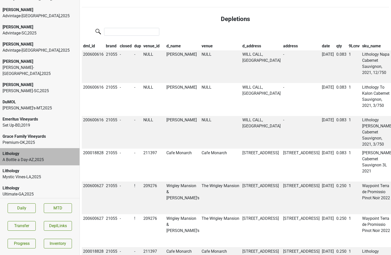
click at [321, 42] on th "date" at bounding box center [328, 46] width 14 height 9
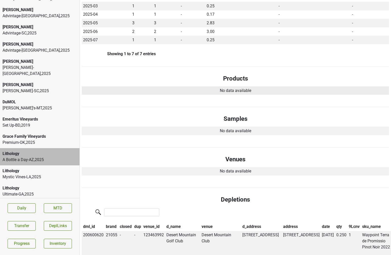
scroll to position [0, 0]
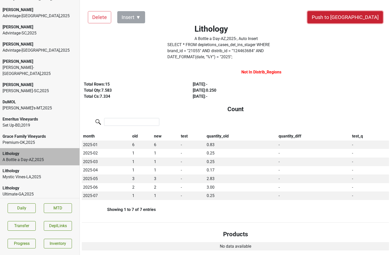
click at [358, 16] on button "Push to [GEOGRAPHIC_DATA]" at bounding box center [346, 17] width 76 height 12
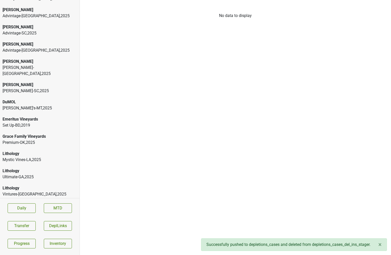
click at [28, 157] on div "Mystic Vines-[GEOGRAPHIC_DATA] , 2025" at bounding box center [40, 160] width 75 height 6
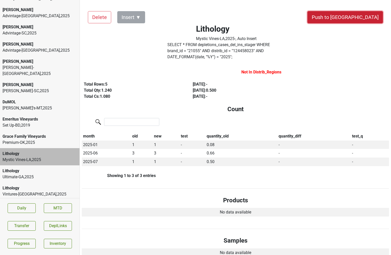
click at [363, 18] on button "Push to [GEOGRAPHIC_DATA]" at bounding box center [346, 17] width 76 height 12
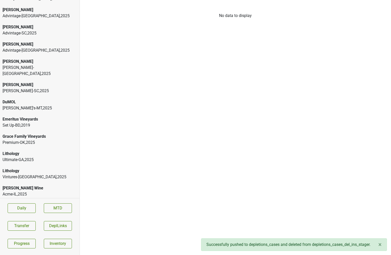
click at [55, 157] on div "Ultimate-GA , 2025" at bounding box center [40, 160] width 75 height 6
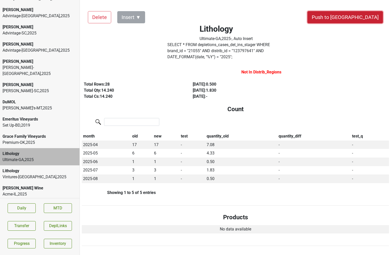
click at [366, 21] on button "Push to [GEOGRAPHIC_DATA]" at bounding box center [346, 17] width 76 height 12
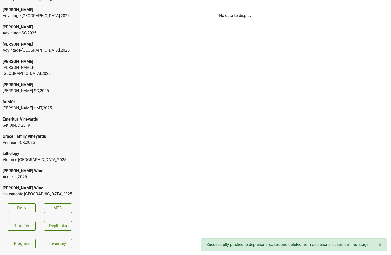
click at [70, 157] on div "Vintures-[GEOGRAPHIC_DATA] , 2025" at bounding box center [40, 160] width 75 height 6
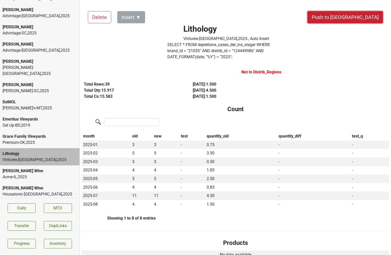
click at [359, 18] on button "Push to [GEOGRAPHIC_DATA]" at bounding box center [346, 17] width 76 height 12
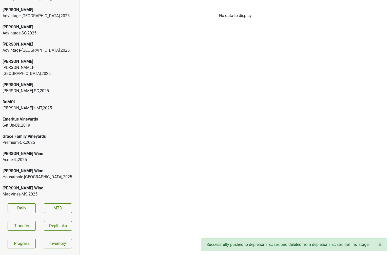
click at [48, 151] on div "[PERSON_NAME] Wine" at bounding box center [40, 154] width 75 height 6
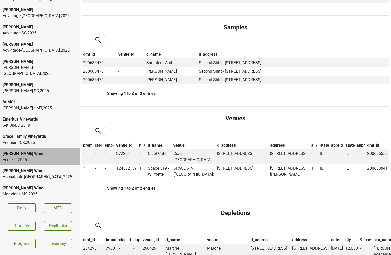
scroll to position [268, 0]
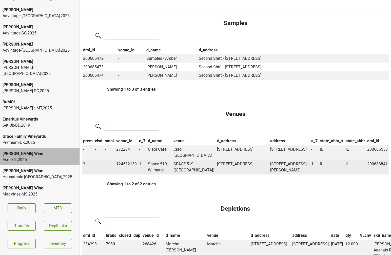
click at [160, 160] on td "Space 519 - Wilmette" at bounding box center [160, 167] width 26 height 15
click at [133, 160] on td "124532139" at bounding box center [126, 167] width 23 height 15
click at [153, 160] on td "Space 519 - Wilmette" at bounding box center [160, 167] width 26 height 15
click at [84, 162] on span "?" at bounding box center [84, 164] width 2 height 5
click at [89, 167] on div "On" at bounding box center [102, 173] width 40 height 13
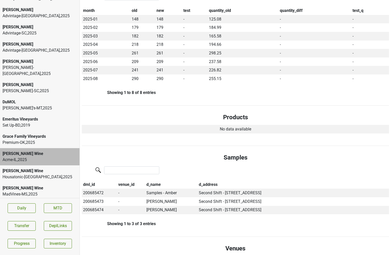
scroll to position [0, 0]
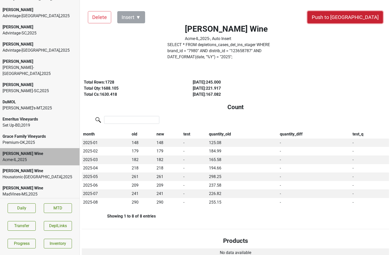
click at [356, 18] on button "Push to [GEOGRAPHIC_DATA]" at bounding box center [346, 17] width 76 height 12
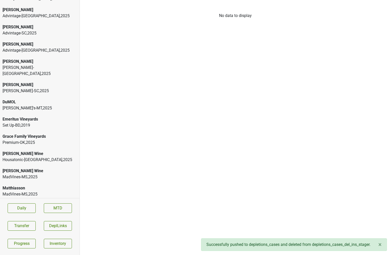
click at [45, 157] on div "Housatonic-[GEOGRAPHIC_DATA] , 2025" at bounding box center [40, 160] width 75 height 6
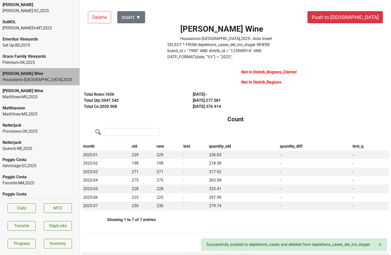
scroll to position [95, 0]
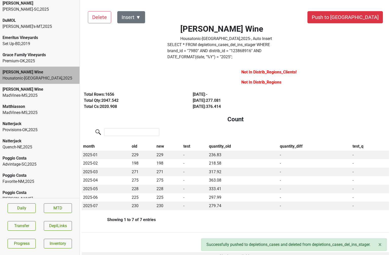
click at [37, 127] on div "Provisions-OK , 2025" at bounding box center [40, 130] width 75 height 6
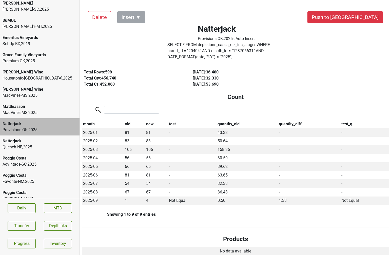
click at [56, 118] on div "Natterjack Provisions-OK , 2025" at bounding box center [40, 126] width 80 height 17
click at [58, 110] on div "MadVines-MS , 2025" at bounding box center [40, 113] width 75 height 6
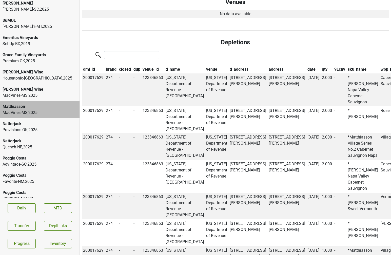
scroll to position [299, 0]
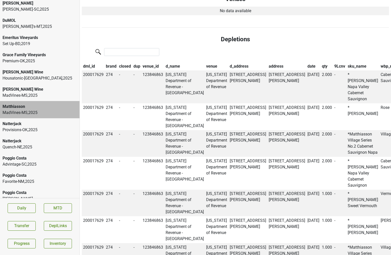
click at [26, 121] on div "Natterjack" at bounding box center [40, 124] width 75 height 6
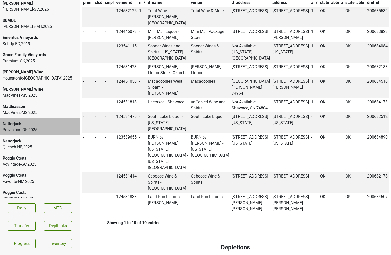
scroll to position [346, 0]
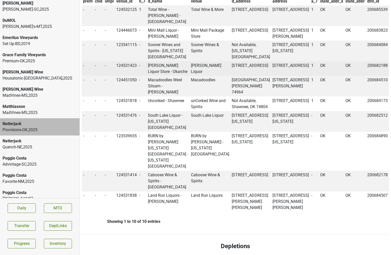
click at [158, 68] on td "[PERSON_NAME] Liquor Store - Okarche" at bounding box center [168, 68] width 43 height 15
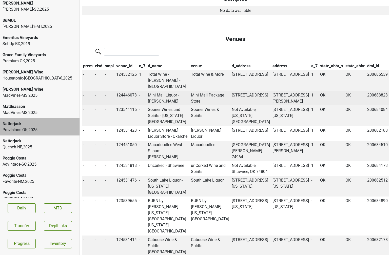
scroll to position [0, 0]
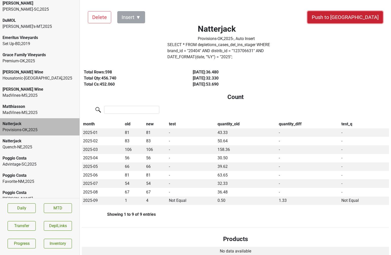
click at [367, 21] on button "Push to [GEOGRAPHIC_DATA]" at bounding box center [346, 17] width 76 height 12
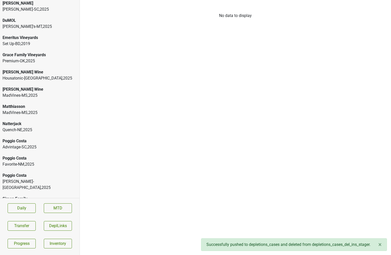
click at [55, 127] on div "Quench-NE , 2025" at bounding box center [40, 130] width 75 height 6
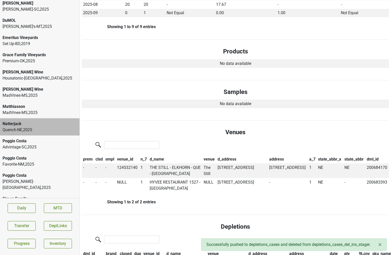
scroll to position [203, 0]
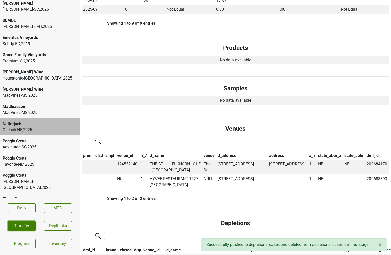
click at [26, 226] on button "Transfer" at bounding box center [22, 226] width 28 height 10
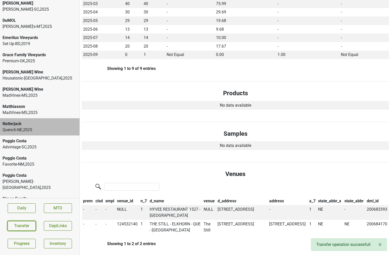
scroll to position [325, 0]
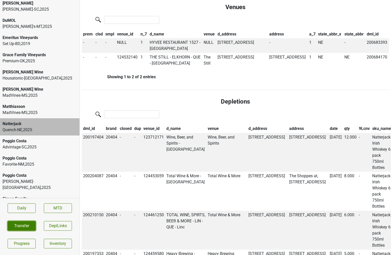
click at [20, 226] on button "Transfer" at bounding box center [22, 226] width 28 height 10
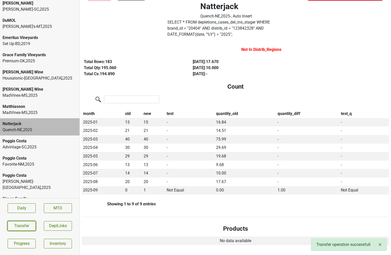
scroll to position [0, 0]
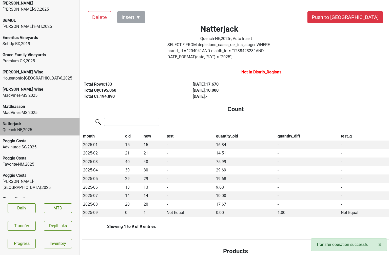
click at [364, 14] on button "Push to [GEOGRAPHIC_DATA]" at bounding box center [346, 17] width 76 height 12
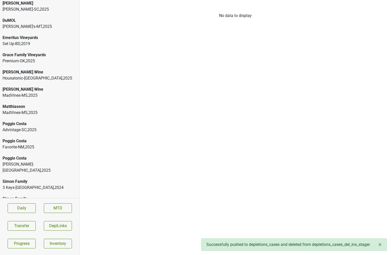
click at [34, 144] on div "Favorite-NM , 2025" at bounding box center [40, 147] width 75 height 6
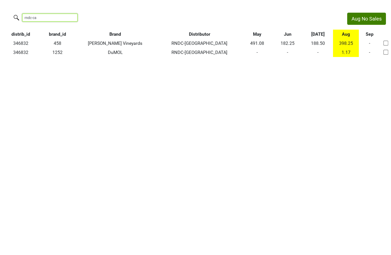
drag, startPoint x: 44, startPoint y: 17, endPoint x: -30, endPoint y: 14, distance: 73.5
click at [0, 14] on html "Aug No Sales rndc-ca distrib_id brand_id Brand Distributor May Jun [DATE] Aug S…" at bounding box center [195, 35] width 391 height 70
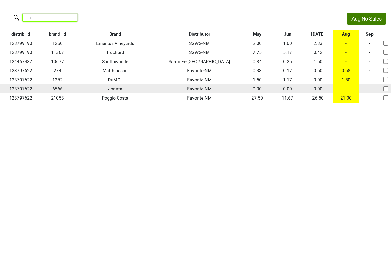
type input "-nm"
click at [384, 89] on input "checkbox" at bounding box center [385, 88] width 5 height 5
checkbox input "true"
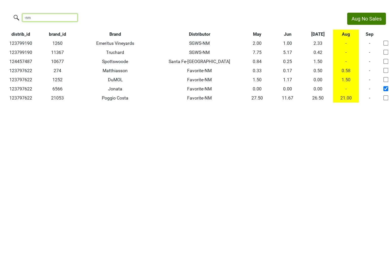
drag, startPoint x: 47, startPoint y: 17, endPoint x: 4, endPoint y: 9, distance: 44.2
click at [4, 10] on html "Aug No Sales -nm distrib_id brand_id Brand Distributor May Jun [DATE] Aug Sep 1…" at bounding box center [195, 57] width 391 height 115
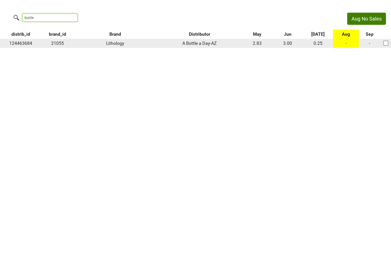
type input "bottle"
click at [386, 43] on input "checkbox" at bounding box center [385, 43] width 5 height 5
checkbox input "true"
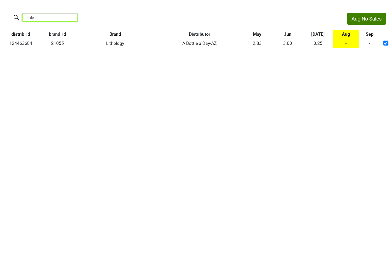
drag, startPoint x: 40, startPoint y: 17, endPoint x: -8, endPoint y: 11, distance: 49.0
click at [0, 11] on html "Aug No Sales bottle distrib_id brand_id Brand Distributor May Jun [DATE] Aug Se…" at bounding box center [195, 30] width 391 height 61
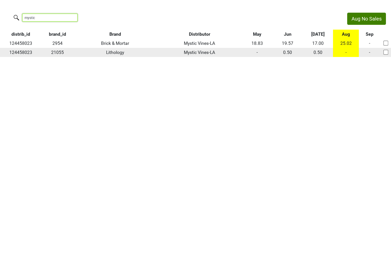
type input "mystic"
click at [385, 51] on input "checkbox" at bounding box center [385, 52] width 5 height 5
checkbox input "true"
